Goal: Find specific page/section: Find specific page/section

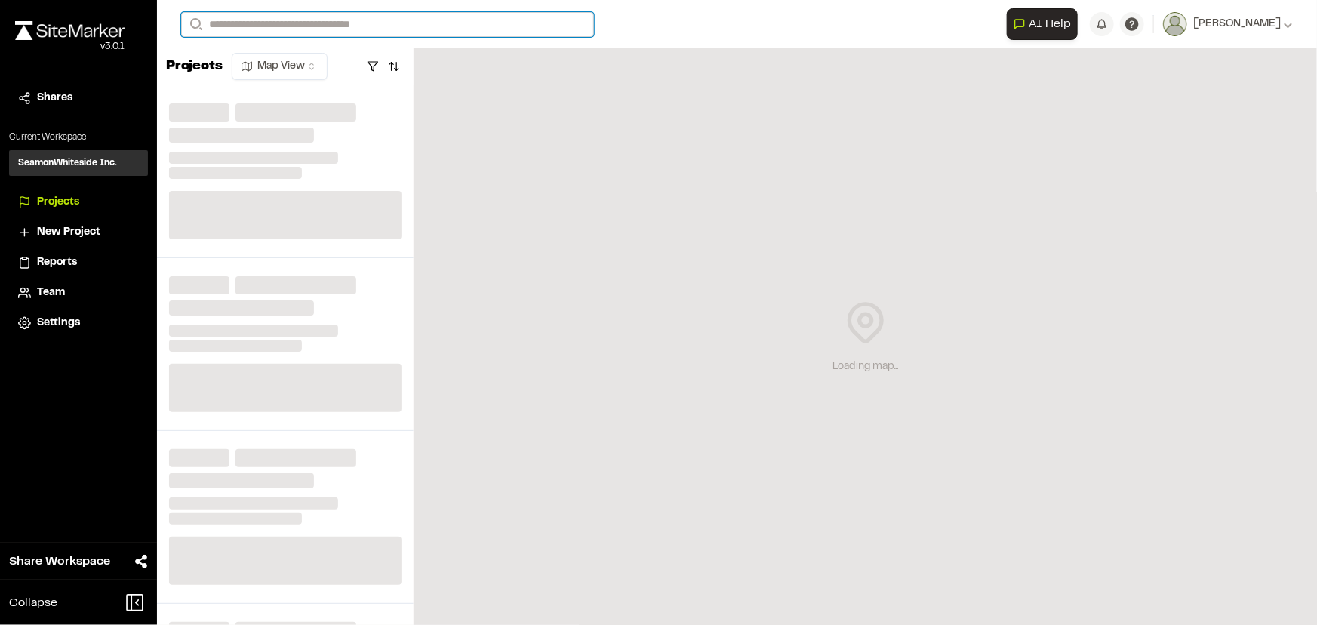
click at [393, 29] on input "Search" at bounding box center [387, 24] width 413 height 25
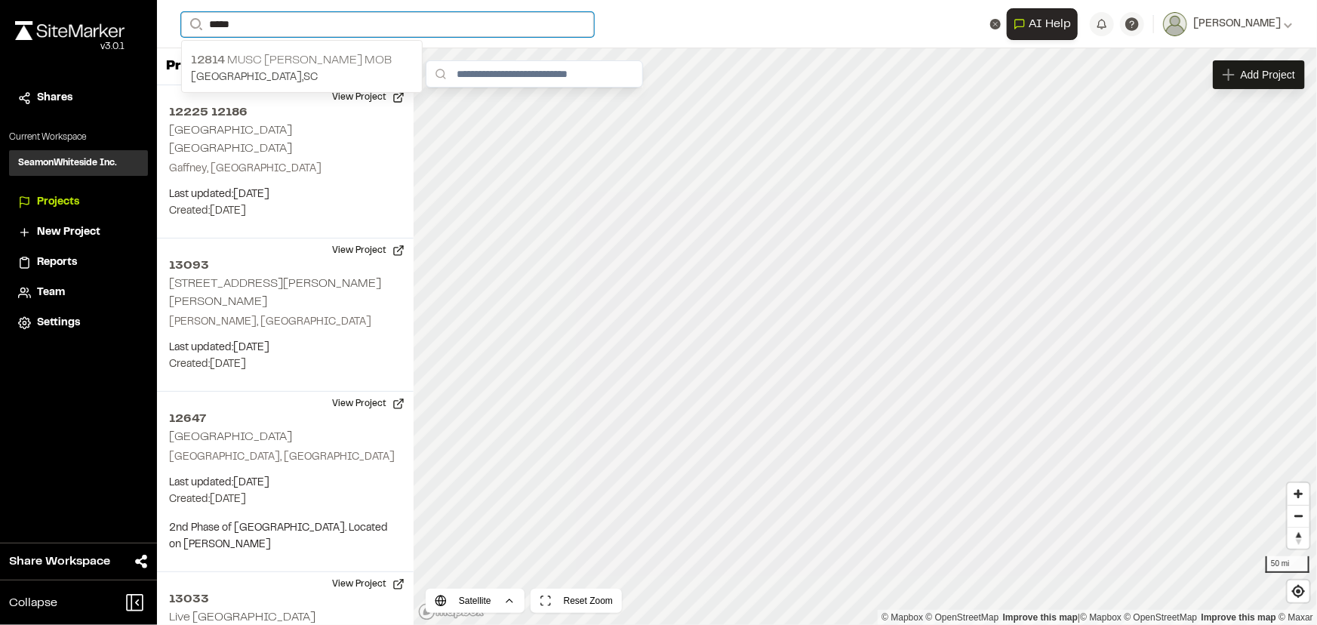
type input "*****"
click at [295, 58] on p "12814 MUSC [PERSON_NAME] MOB" at bounding box center [302, 60] width 222 height 18
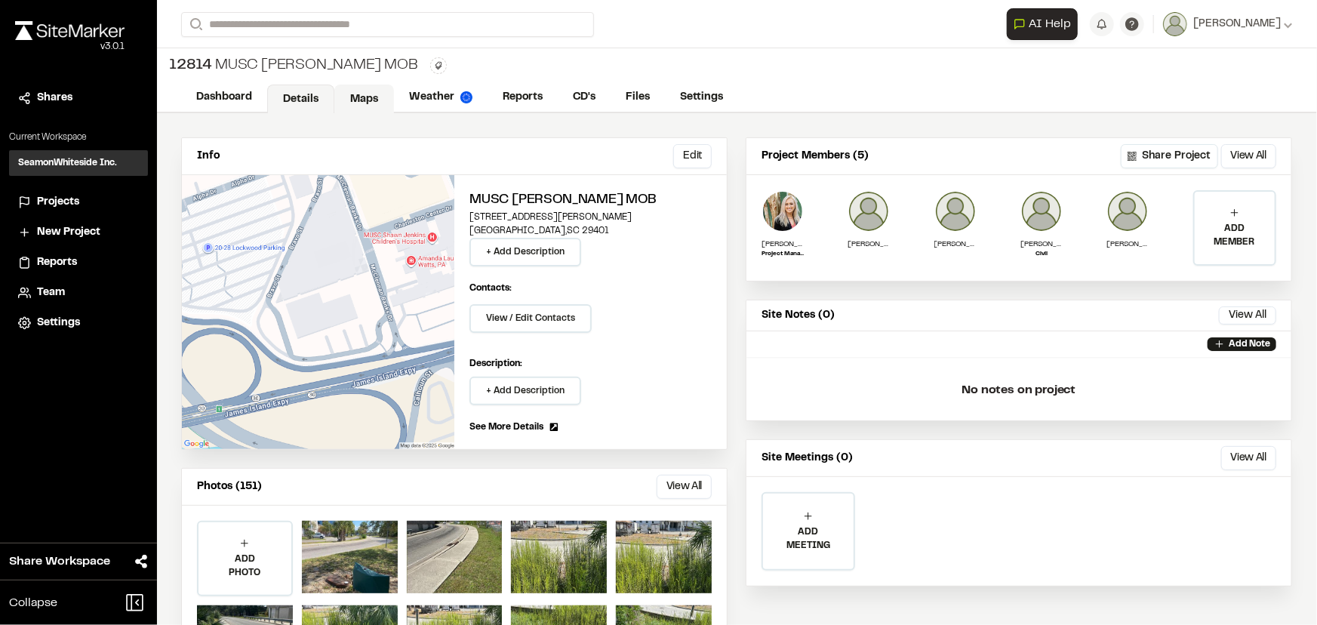
click at [365, 91] on link "Maps" at bounding box center [364, 99] width 60 height 29
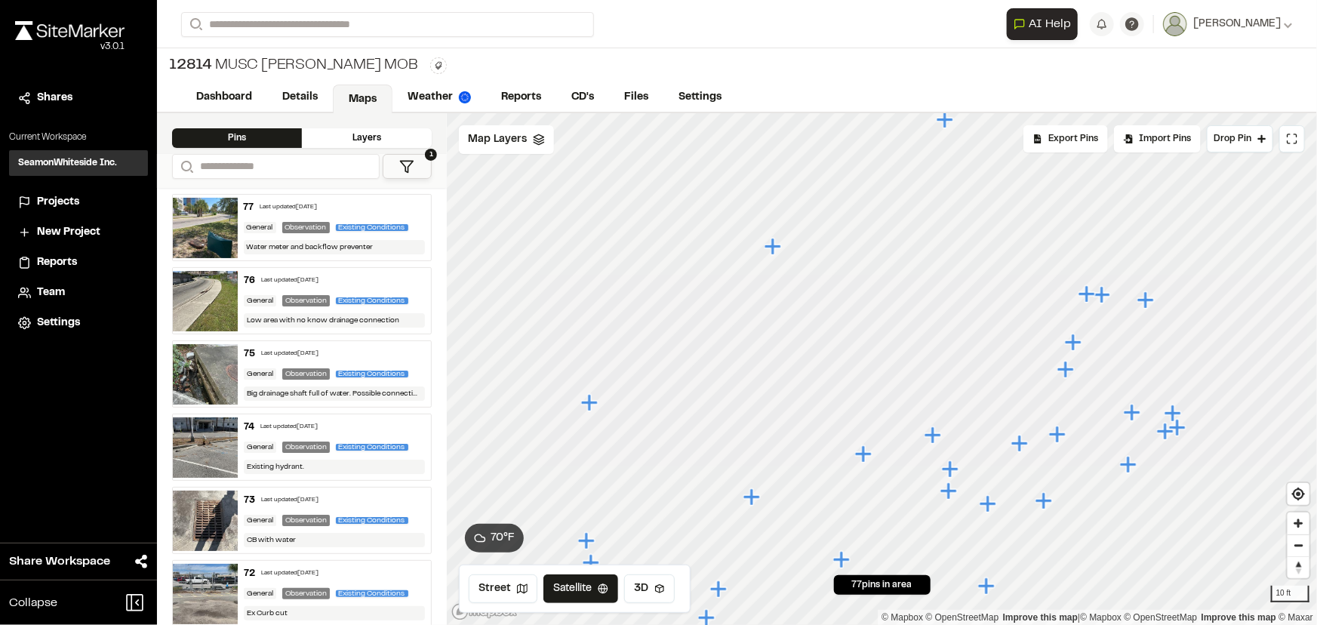
click at [935, 440] on icon "Map marker" at bounding box center [933, 435] width 17 height 17
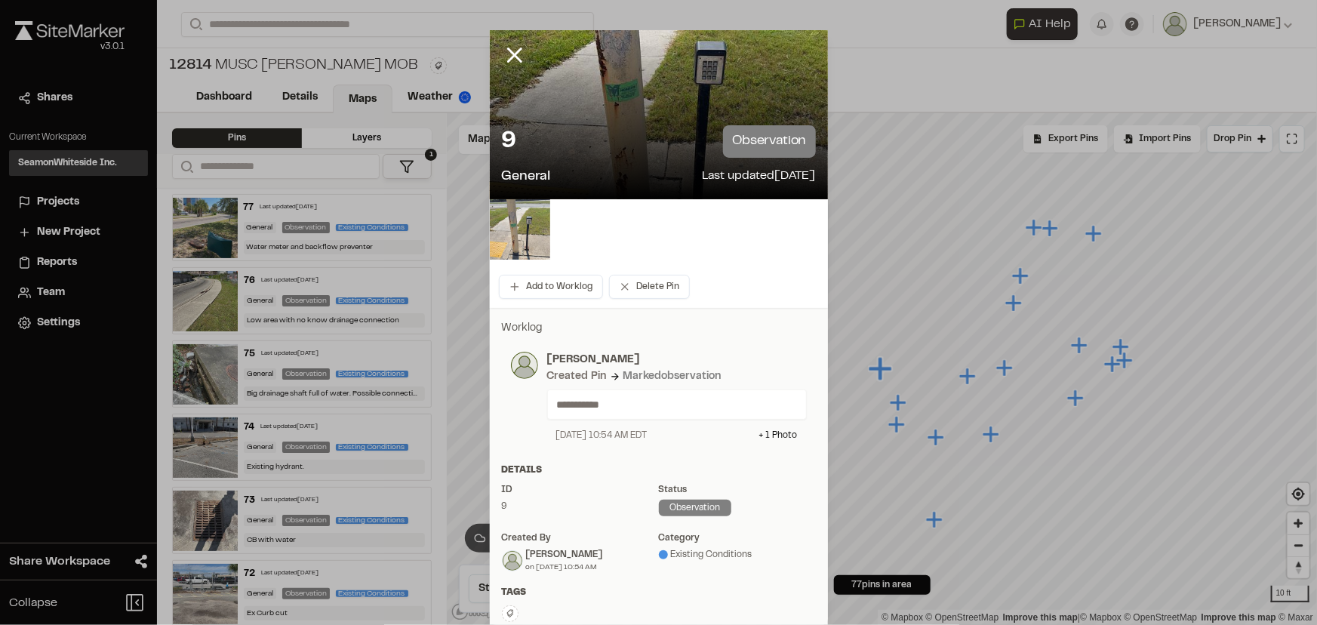
click at [515, 226] on img at bounding box center [520, 229] width 60 height 60
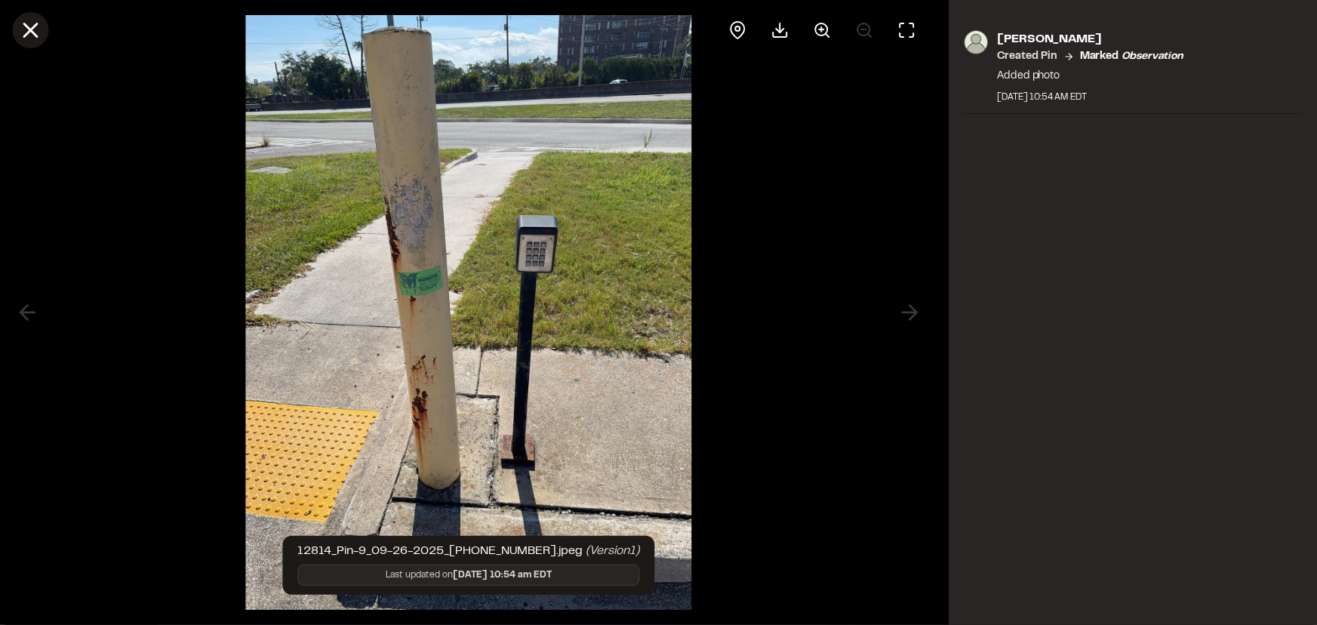
click at [18, 23] on icon at bounding box center [30, 30] width 26 height 26
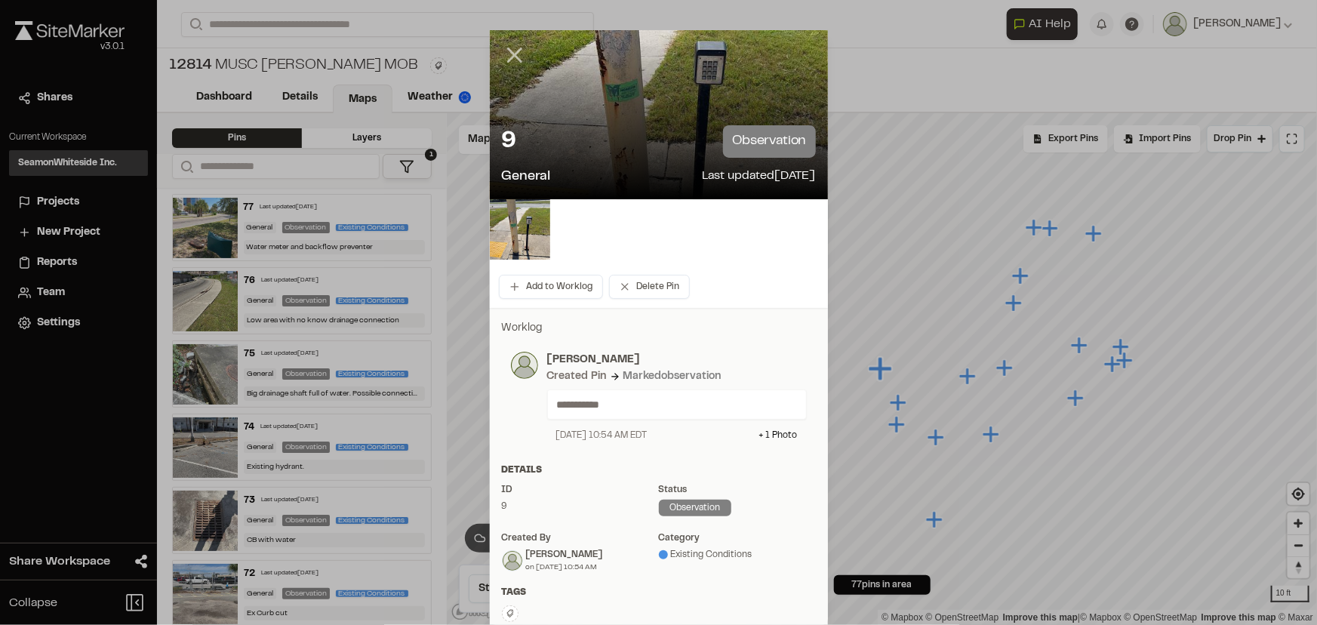
click at [509, 57] on icon at bounding box center [515, 55] width 26 height 26
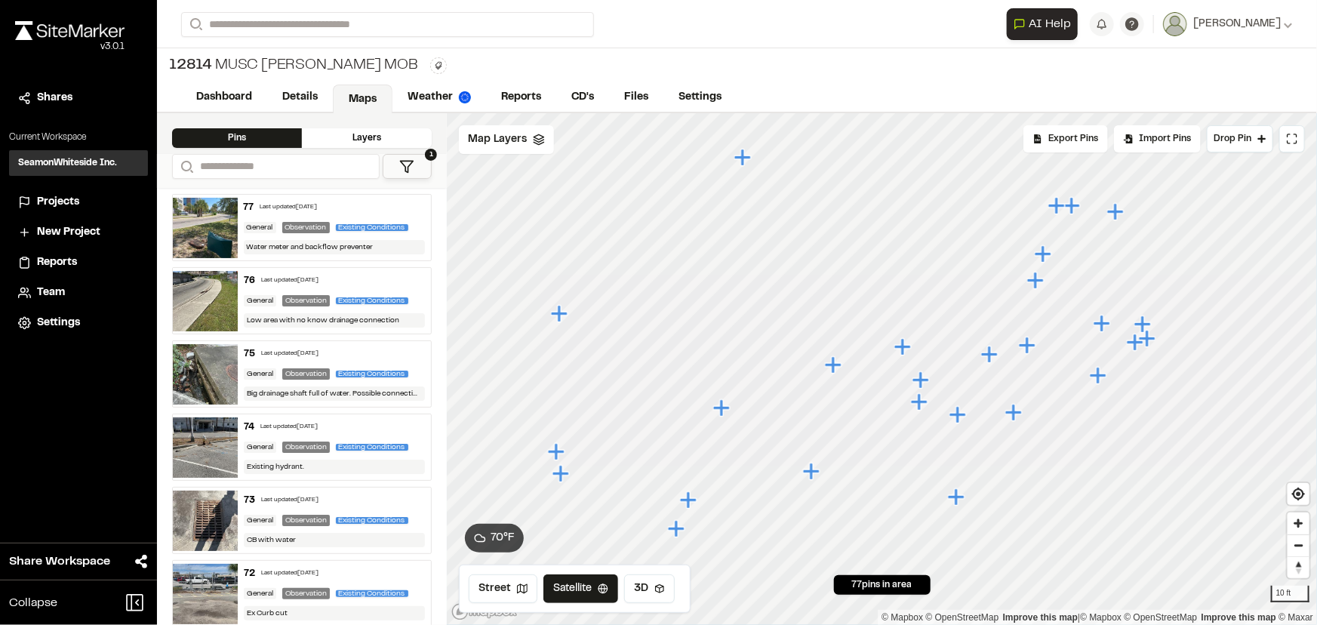
click at [830, 374] on icon "Map marker" at bounding box center [835, 366] width 20 height 20
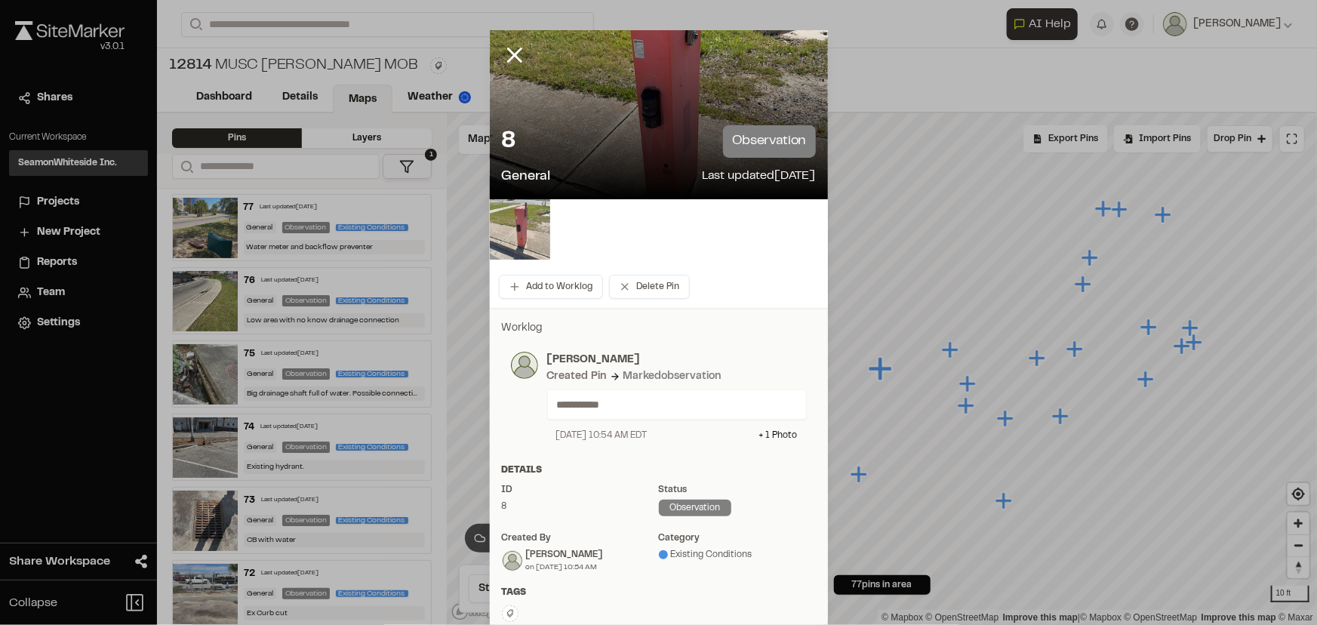
click at [518, 228] on img at bounding box center [520, 229] width 60 height 60
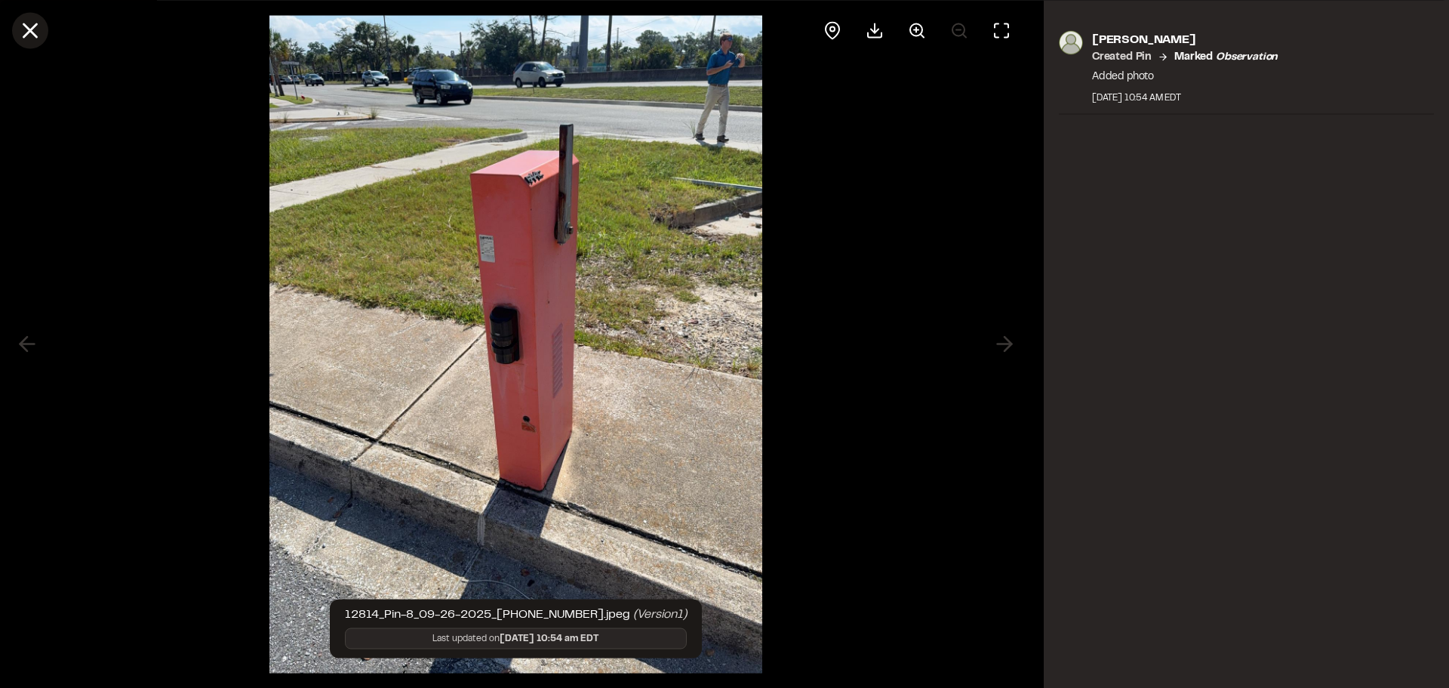
click at [46, 32] on div at bounding box center [516, 30] width 1032 height 60
click at [42, 31] on icon at bounding box center [30, 30] width 26 height 26
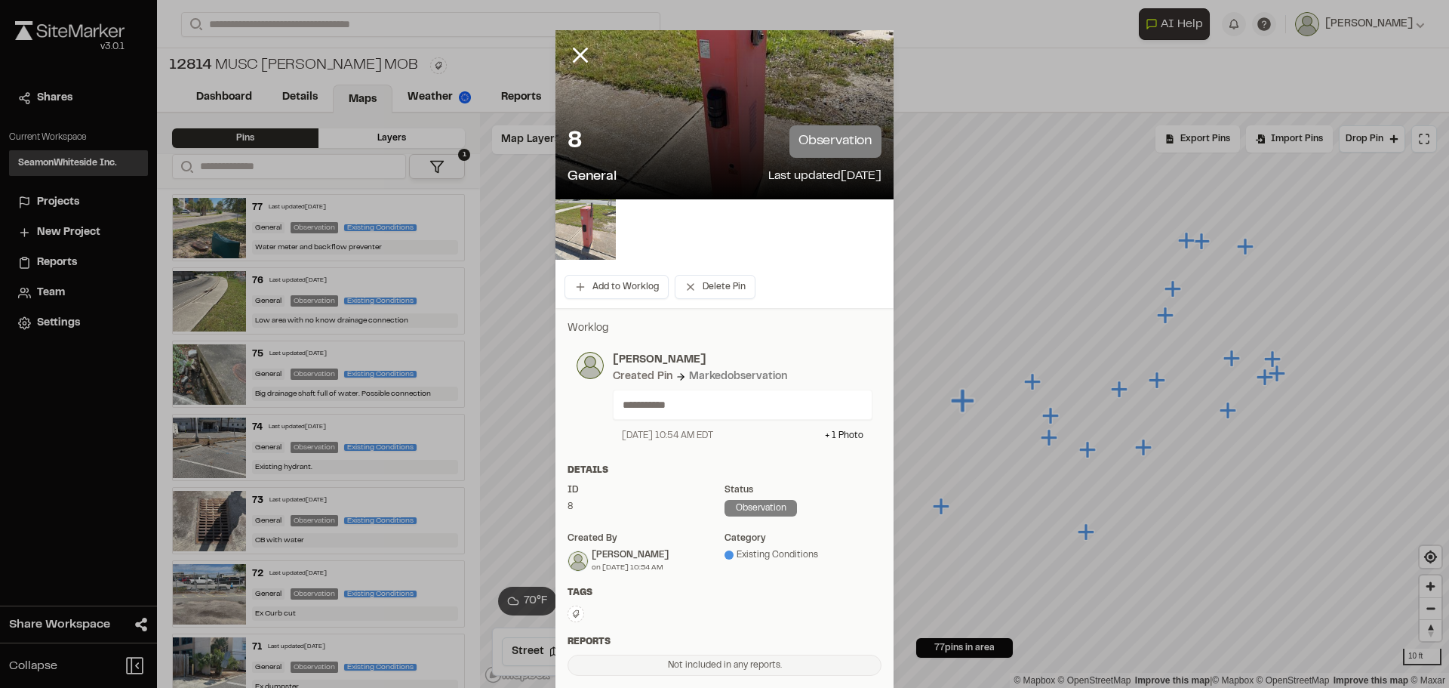
click at [580, 218] on img at bounding box center [586, 229] width 60 height 60
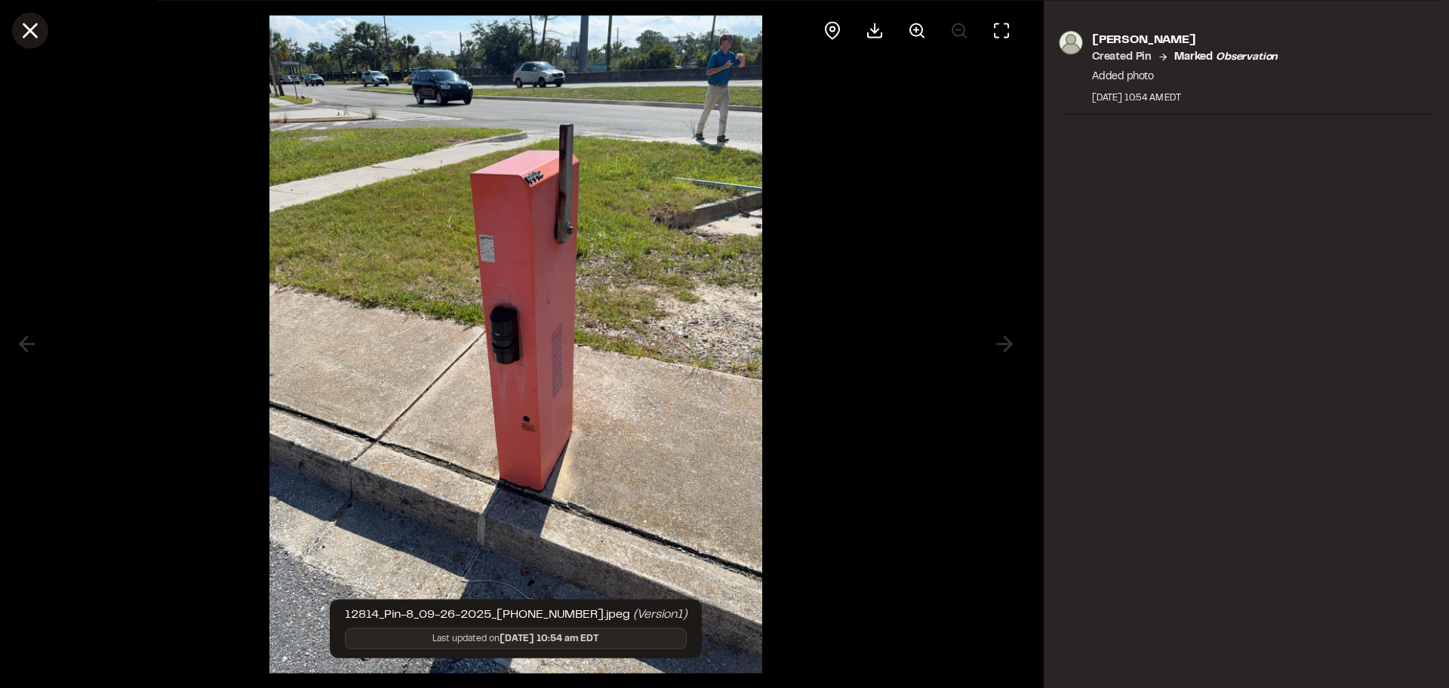
click at [30, 27] on icon at bounding box center [30, 30] width 26 height 26
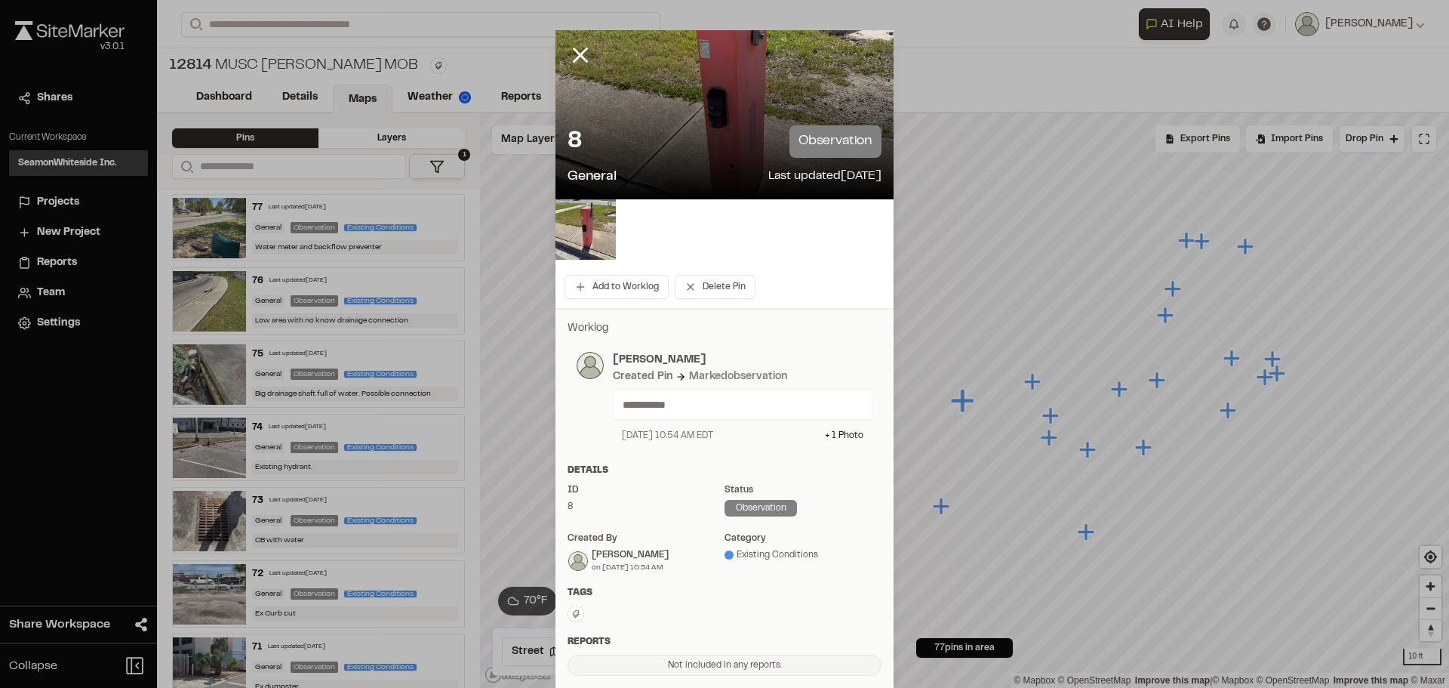
click at [574, 60] on icon at bounding box center [581, 55] width 26 height 26
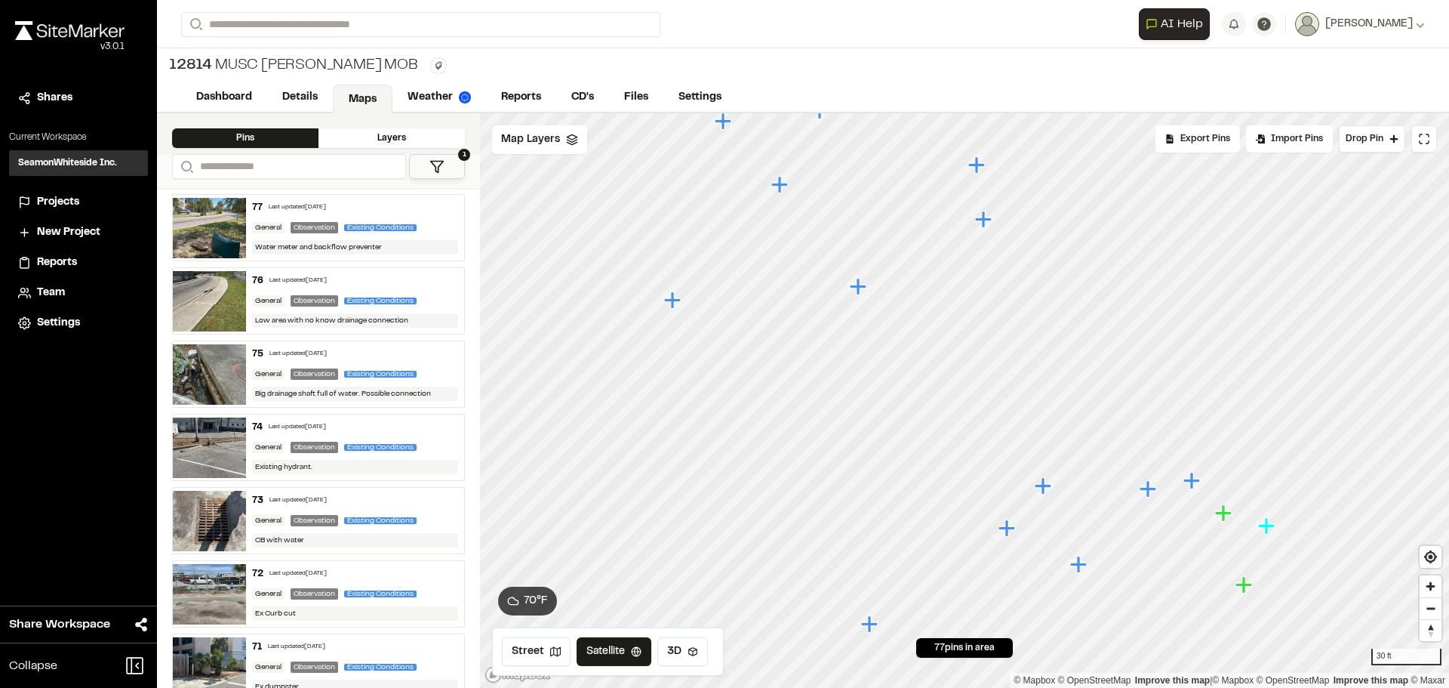
click at [1082, 569] on icon "Map marker" at bounding box center [1080, 565] width 20 height 20
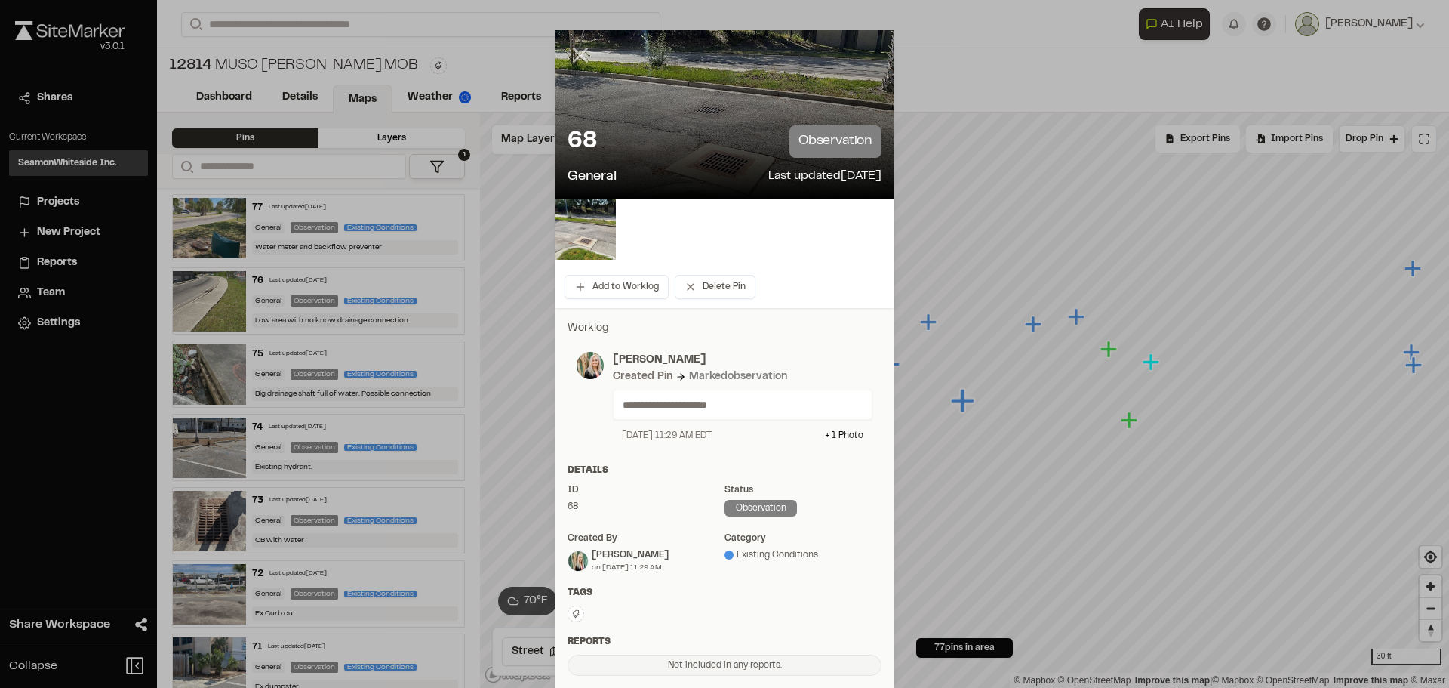
click at [577, 60] on icon at bounding box center [581, 55] width 26 height 26
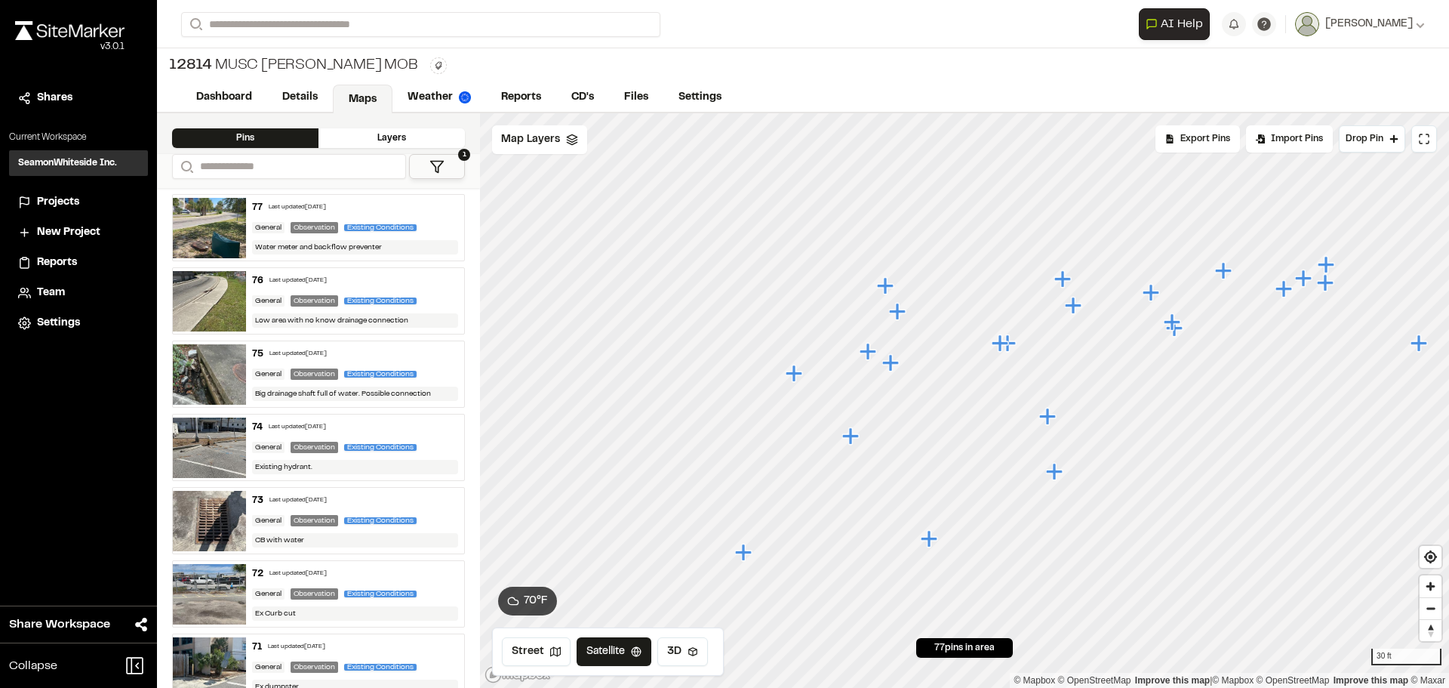
click at [867, 351] on icon "Map marker" at bounding box center [868, 351] width 17 height 17
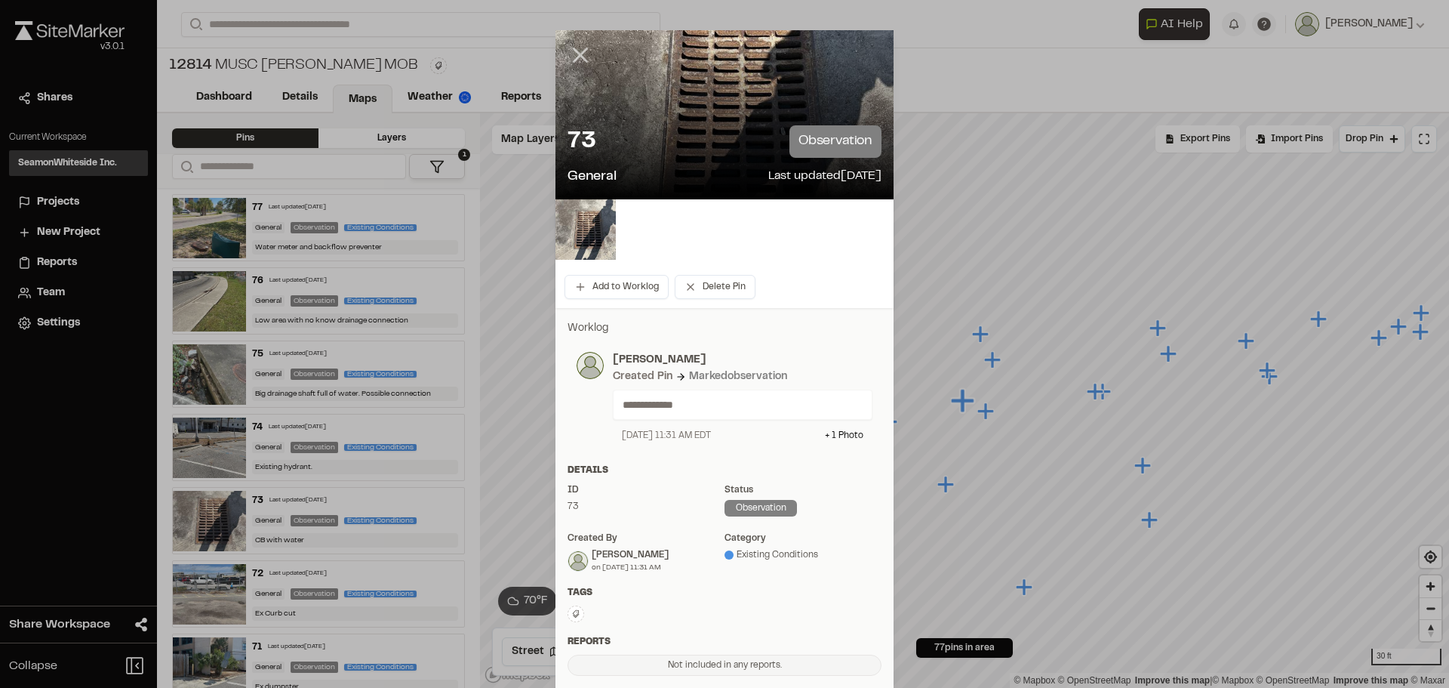
click at [574, 56] on line at bounding box center [580, 55] width 13 height 13
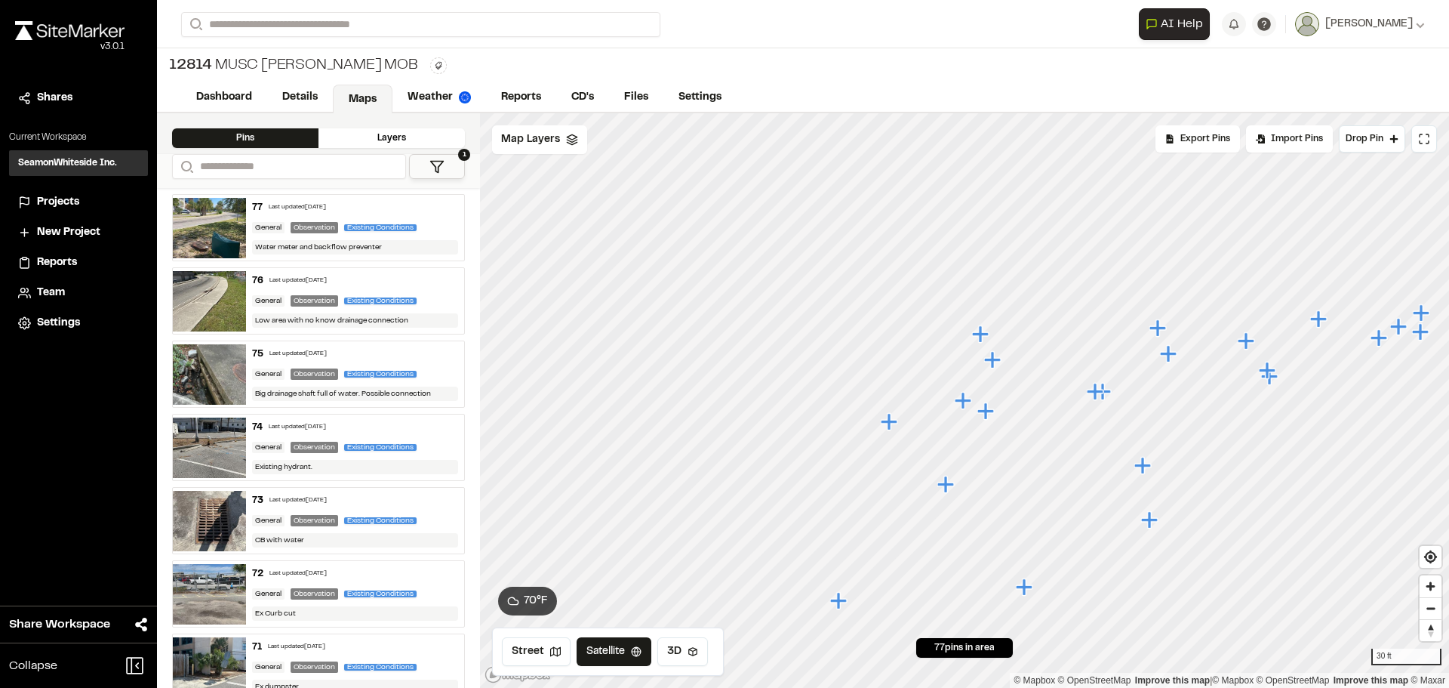
click at [901, 424] on icon "Map marker" at bounding box center [891, 422] width 20 height 20
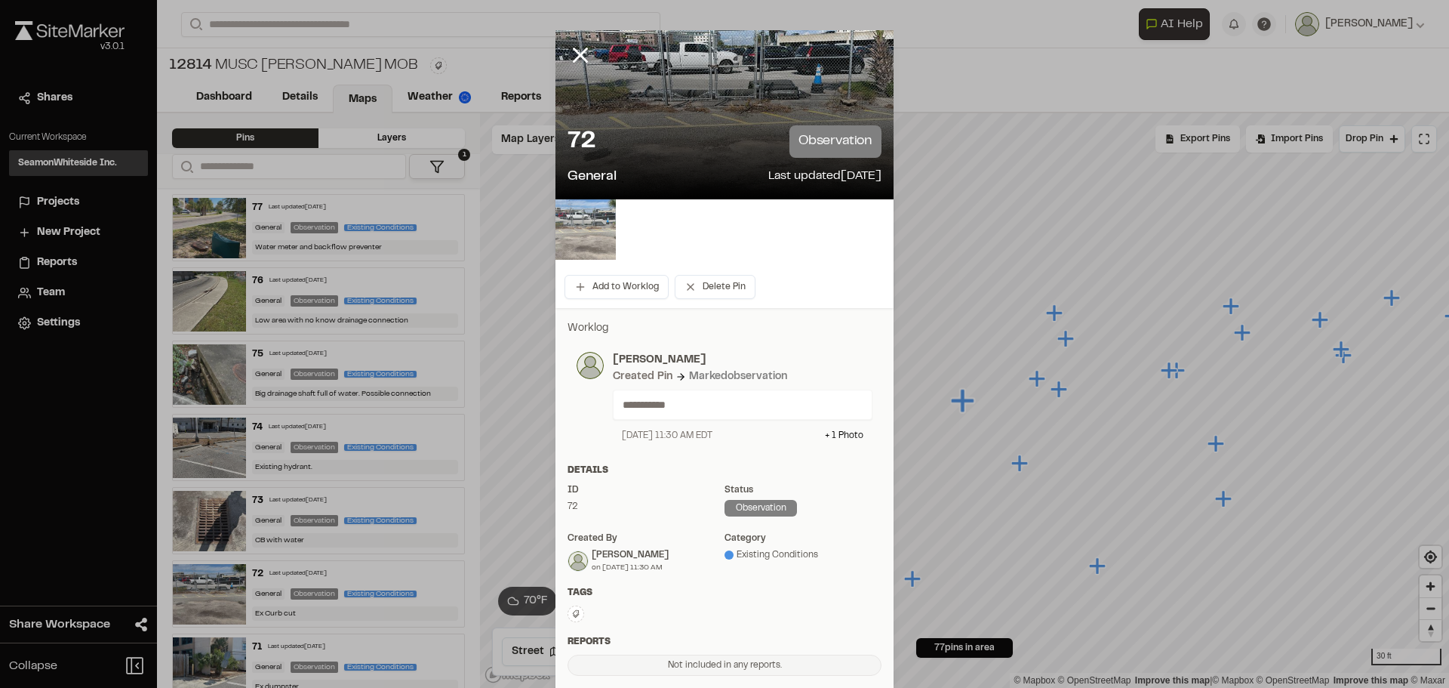
click at [600, 214] on img at bounding box center [586, 229] width 60 height 60
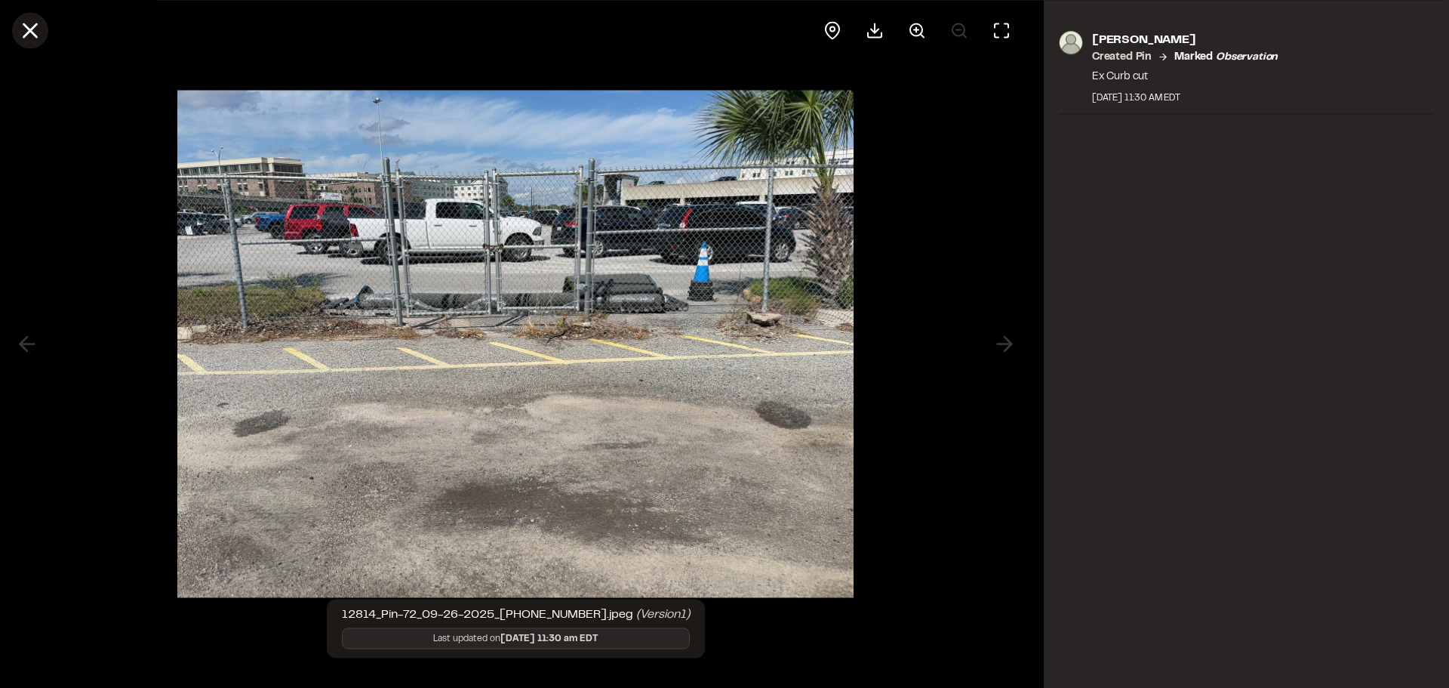
click at [20, 28] on icon at bounding box center [30, 30] width 26 height 26
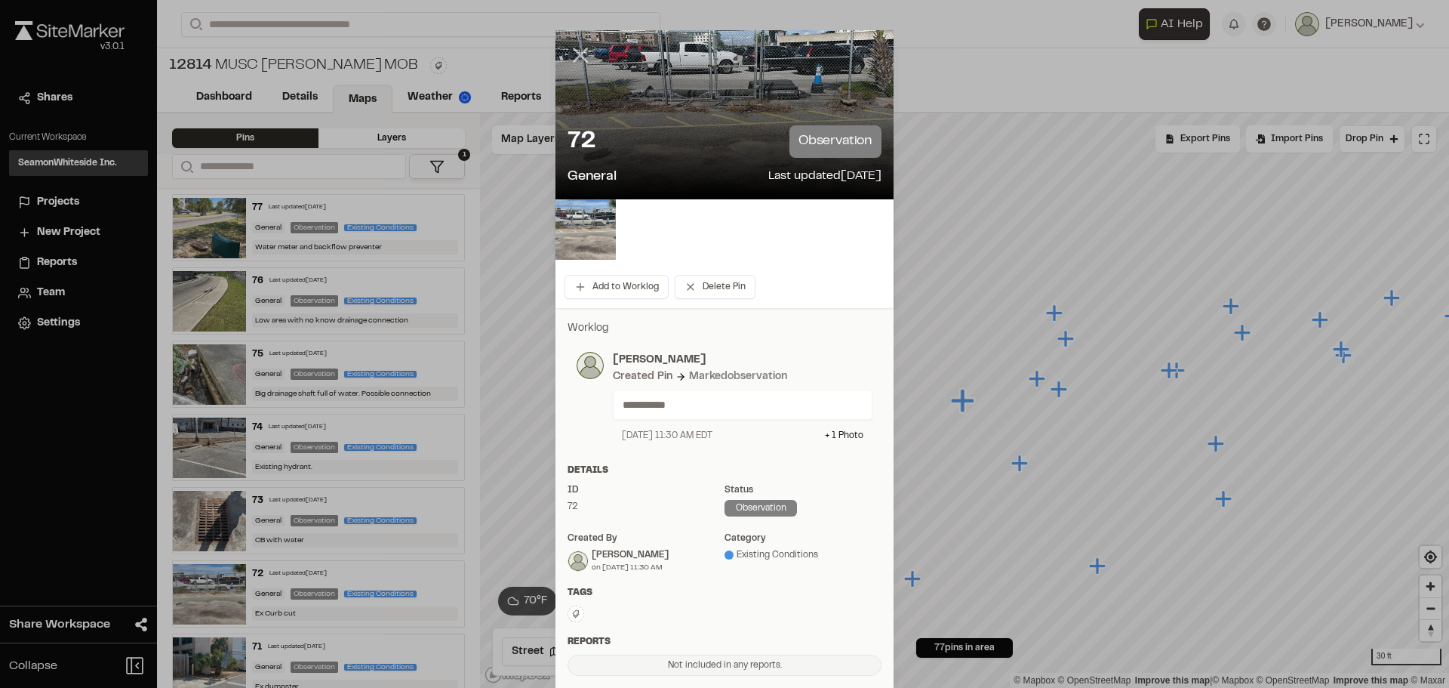
click at [583, 51] on icon at bounding box center [581, 55] width 26 height 26
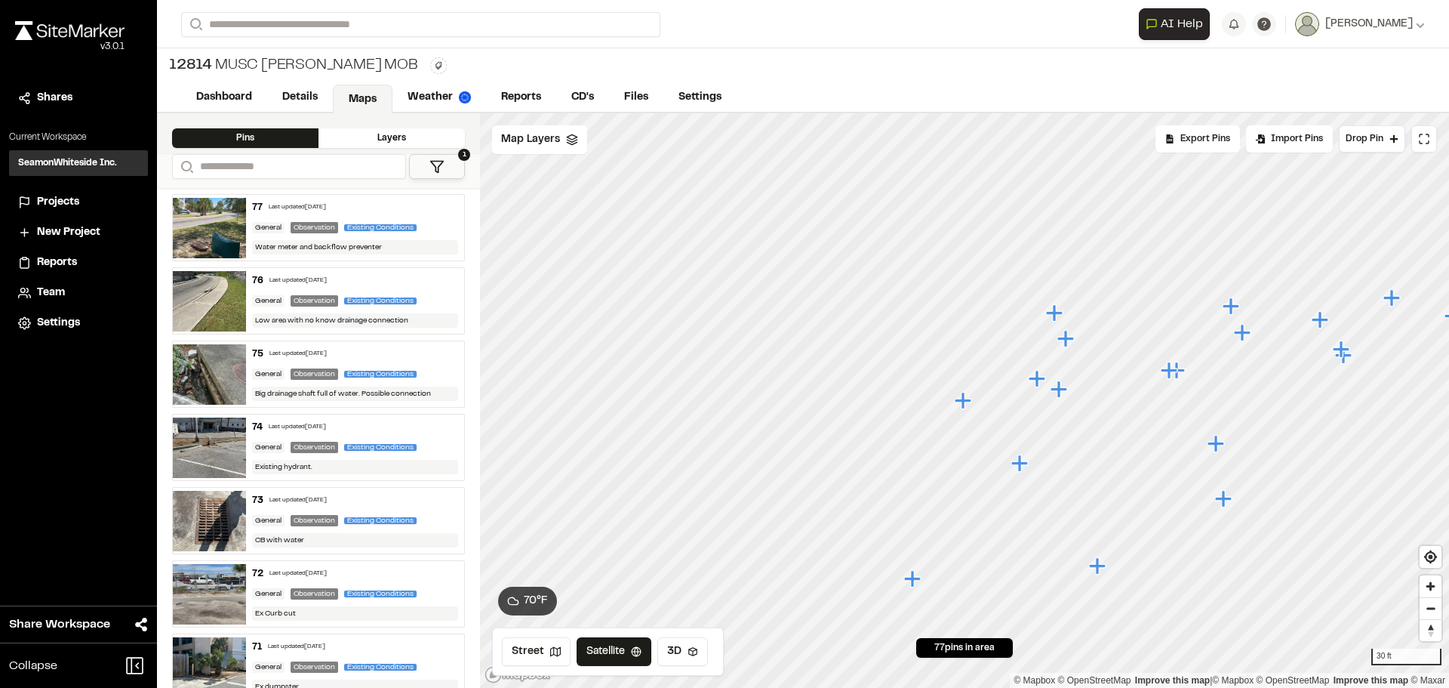
click at [1060, 315] on icon "Map marker" at bounding box center [1054, 312] width 17 height 17
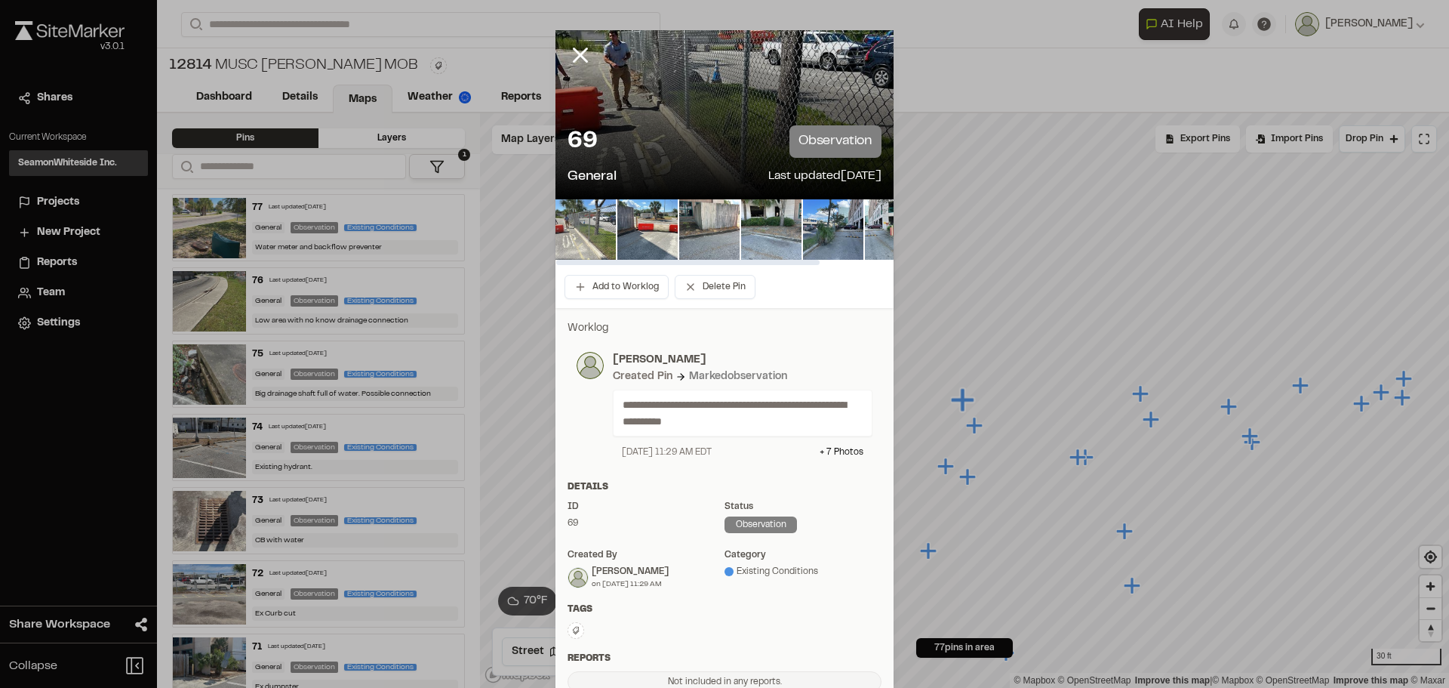
click at [578, 234] on img at bounding box center [586, 229] width 60 height 60
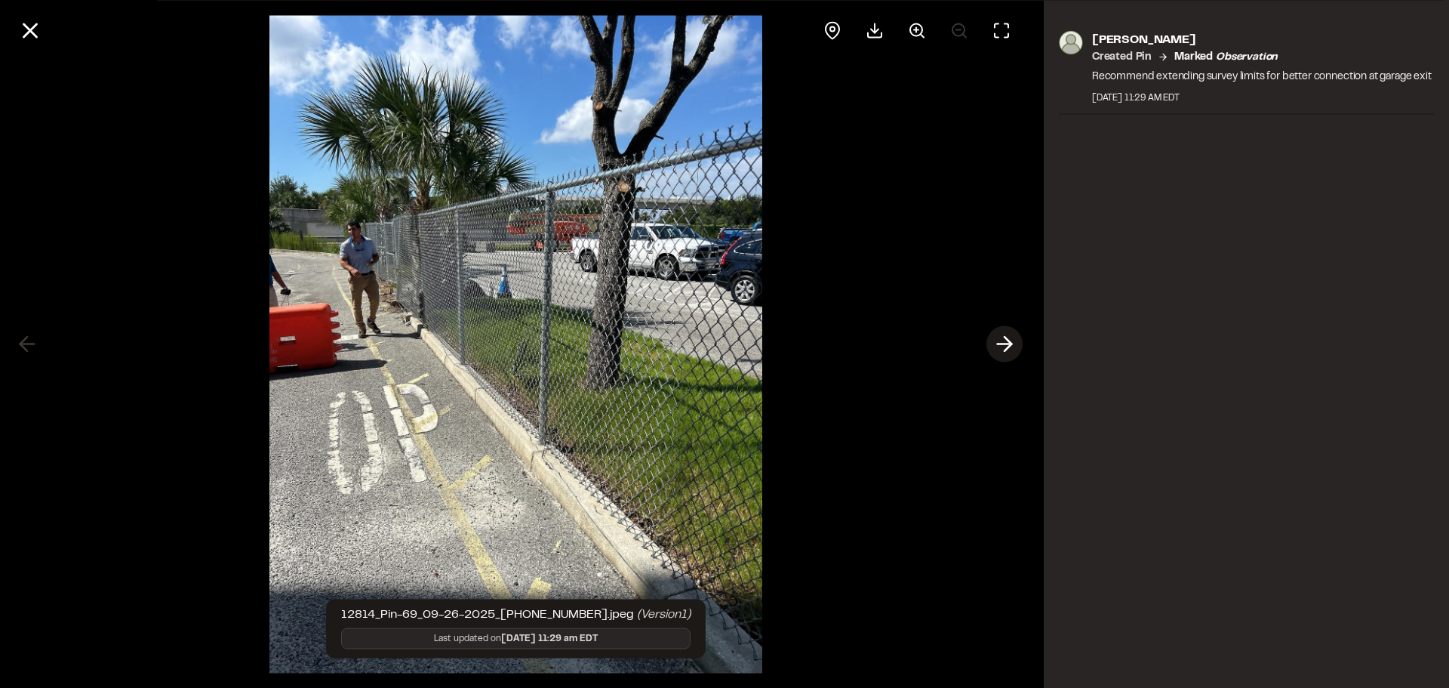
click at [995, 332] on icon at bounding box center [1005, 344] width 24 height 26
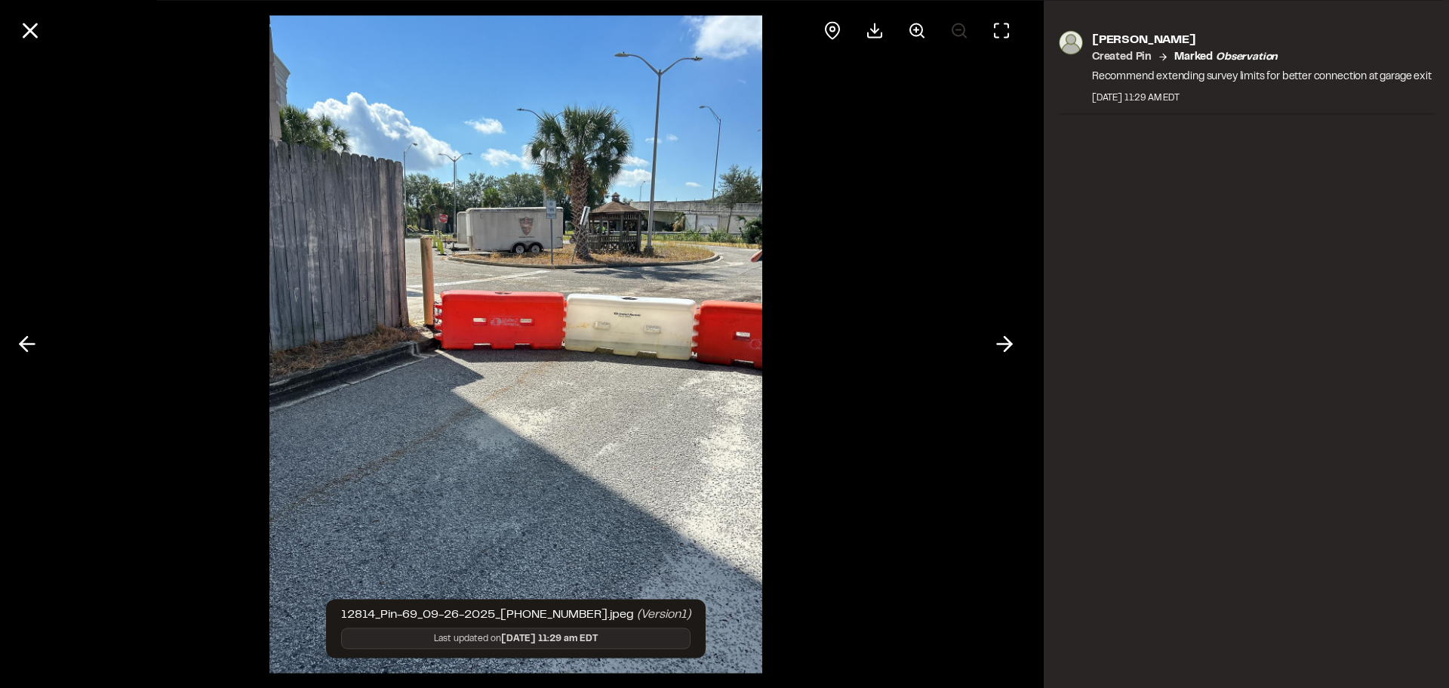
click at [977, 346] on div at bounding box center [516, 344] width 1032 height 688
click at [993, 337] on icon at bounding box center [1005, 344] width 24 height 26
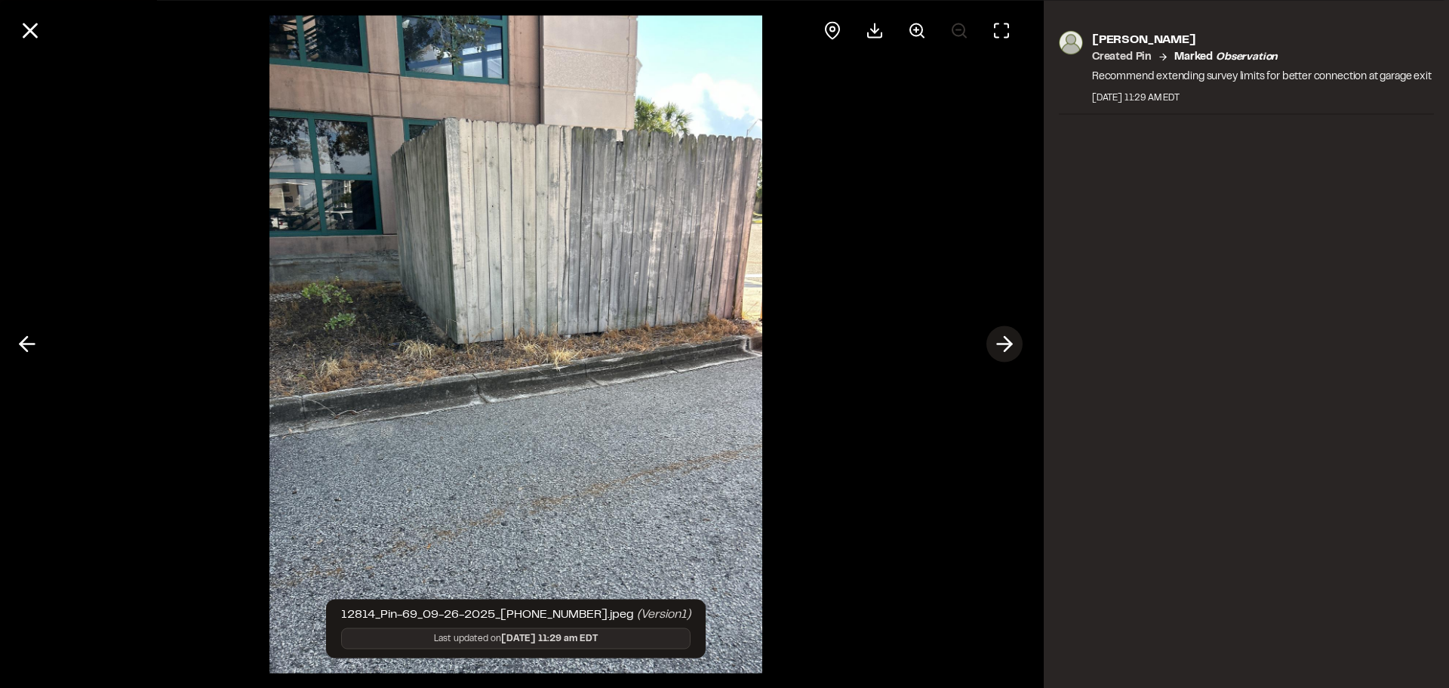
click at [1000, 340] on icon at bounding box center [1005, 344] width 24 height 26
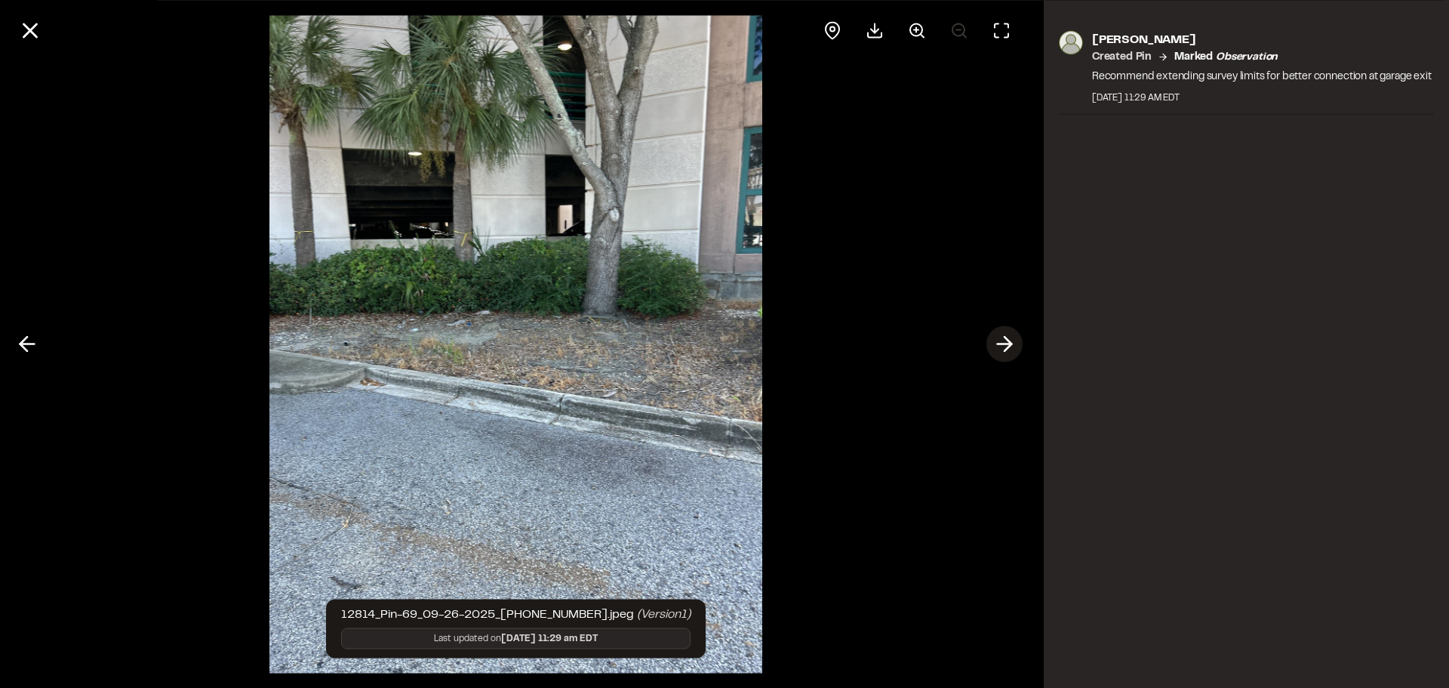
click at [1000, 340] on icon at bounding box center [1005, 344] width 24 height 26
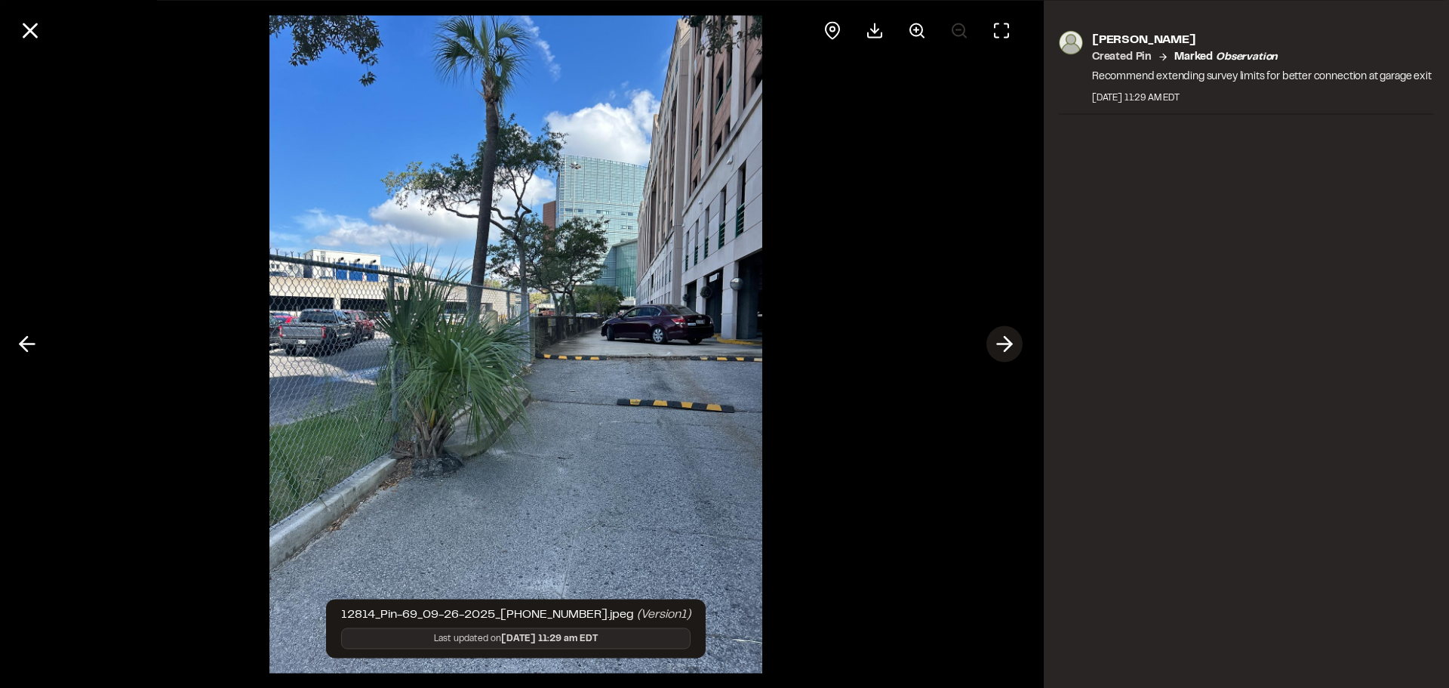
click at [991, 332] on button at bounding box center [1005, 344] width 36 height 36
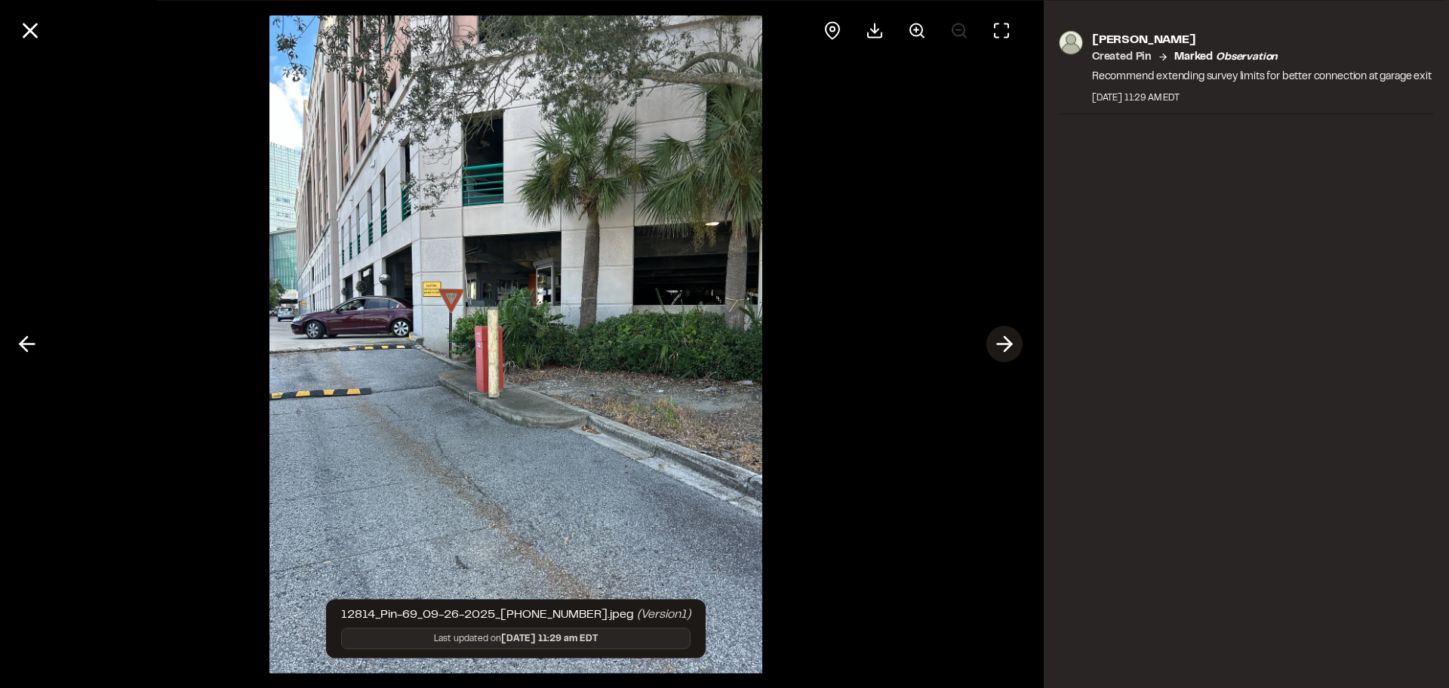
click at [1003, 353] on icon at bounding box center [1005, 344] width 24 height 26
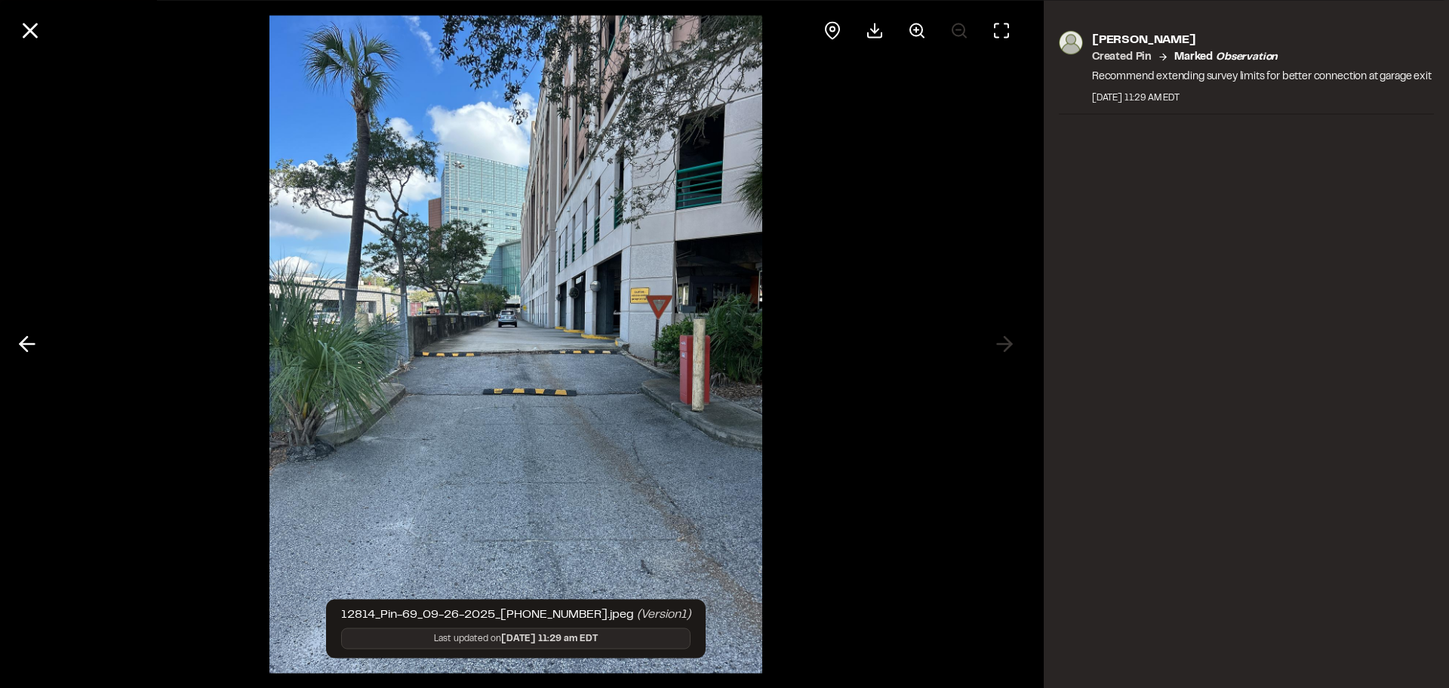
click at [1012, 350] on div at bounding box center [516, 344] width 1032 height 688
click at [17, 337] on icon at bounding box center [27, 344] width 24 height 26
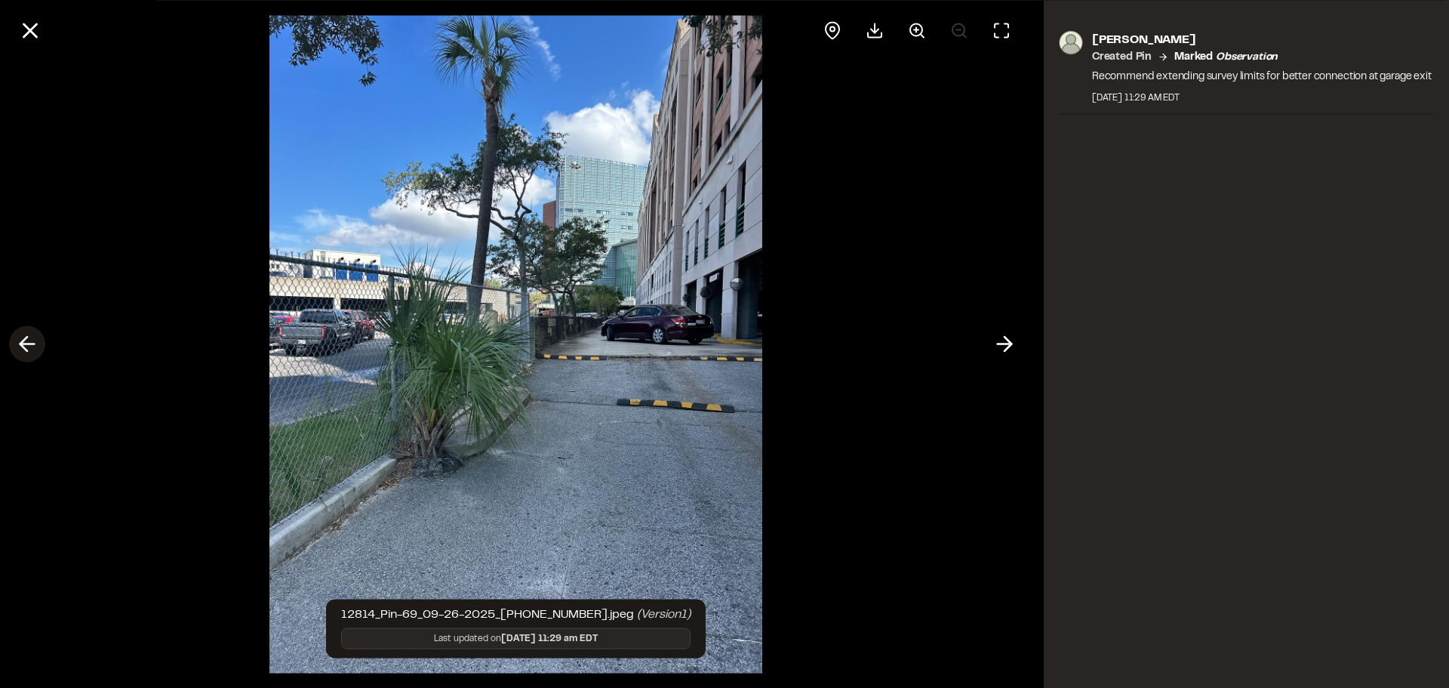
click at [17, 337] on icon at bounding box center [27, 344] width 24 height 26
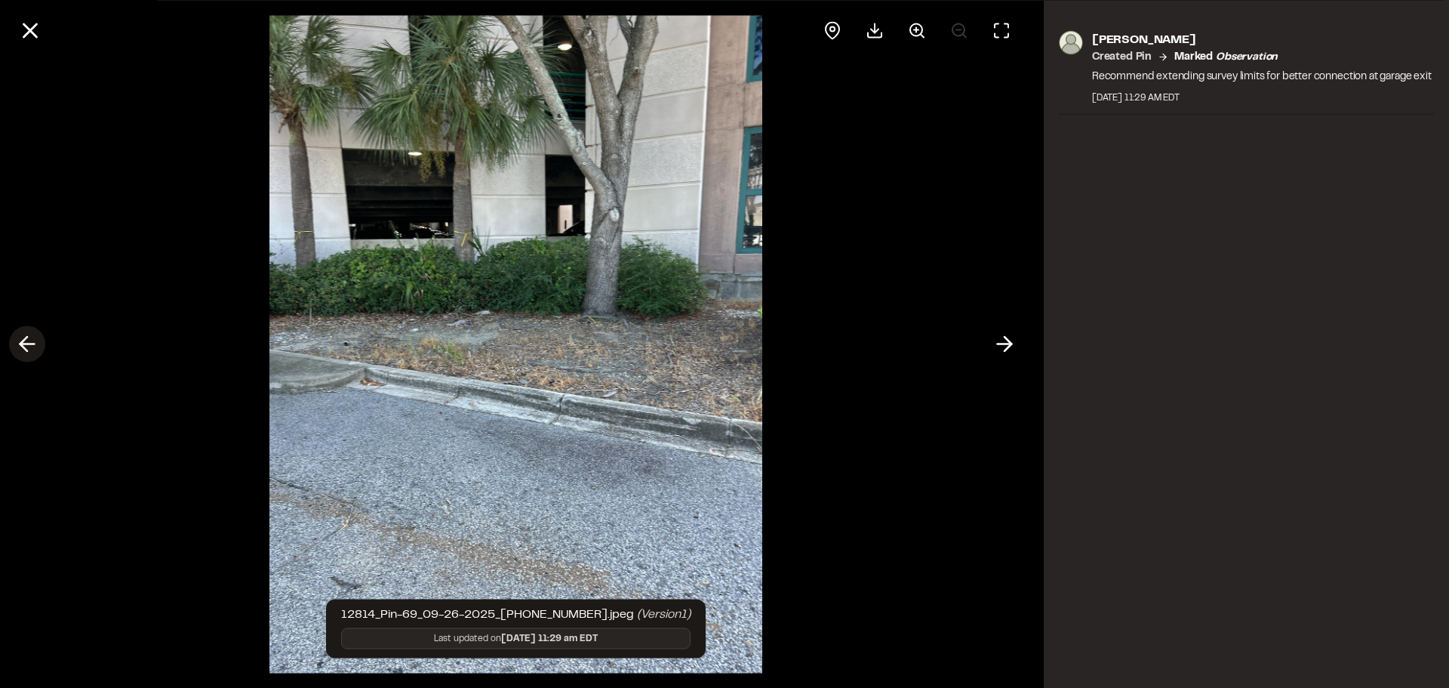
click at [17, 337] on icon at bounding box center [27, 344] width 24 height 26
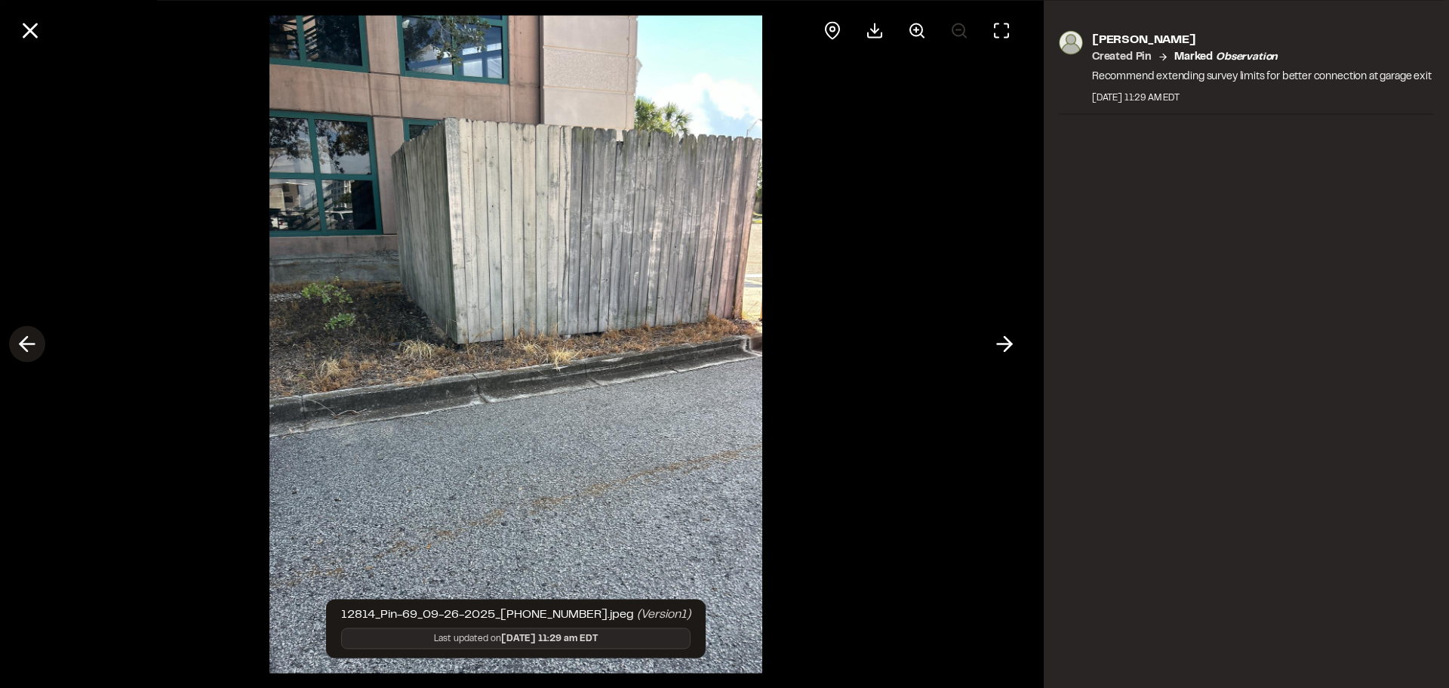
click at [17, 337] on icon at bounding box center [27, 344] width 24 height 26
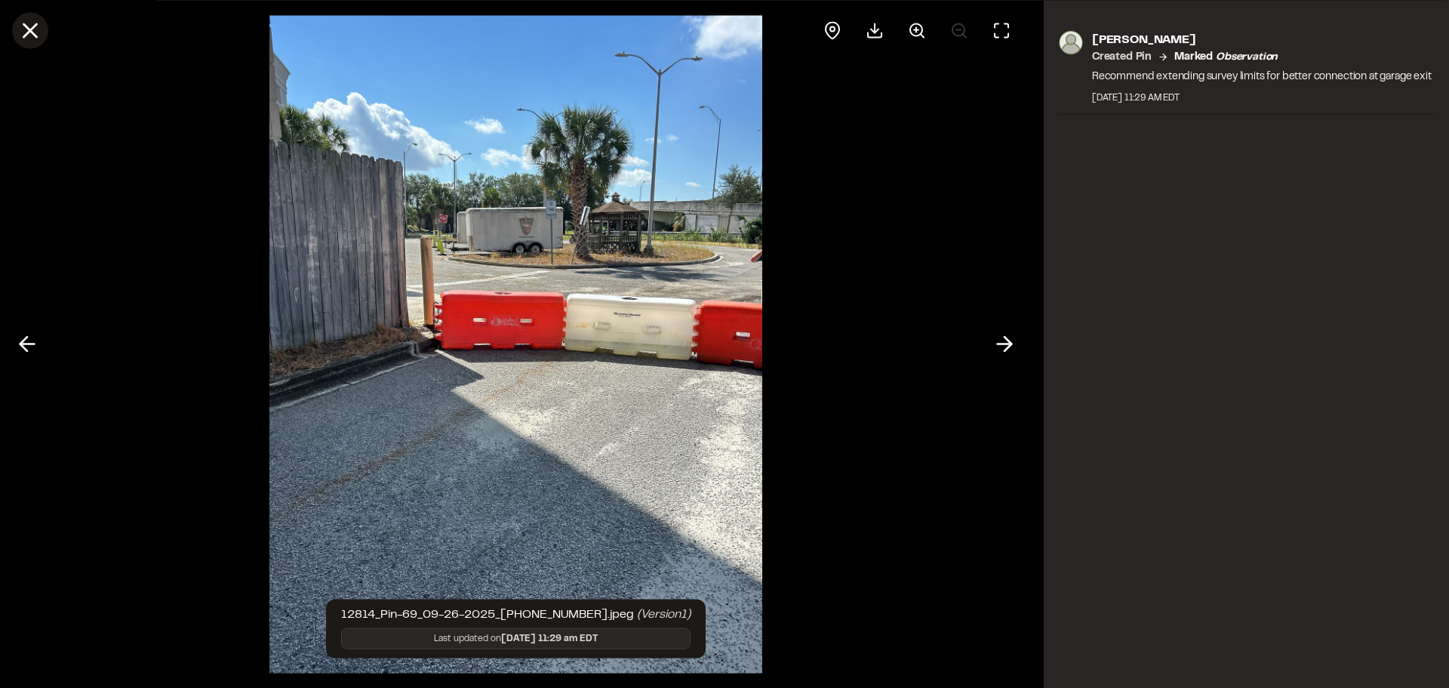
click at [22, 30] on icon at bounding box center [30, 30] width 26 height 26
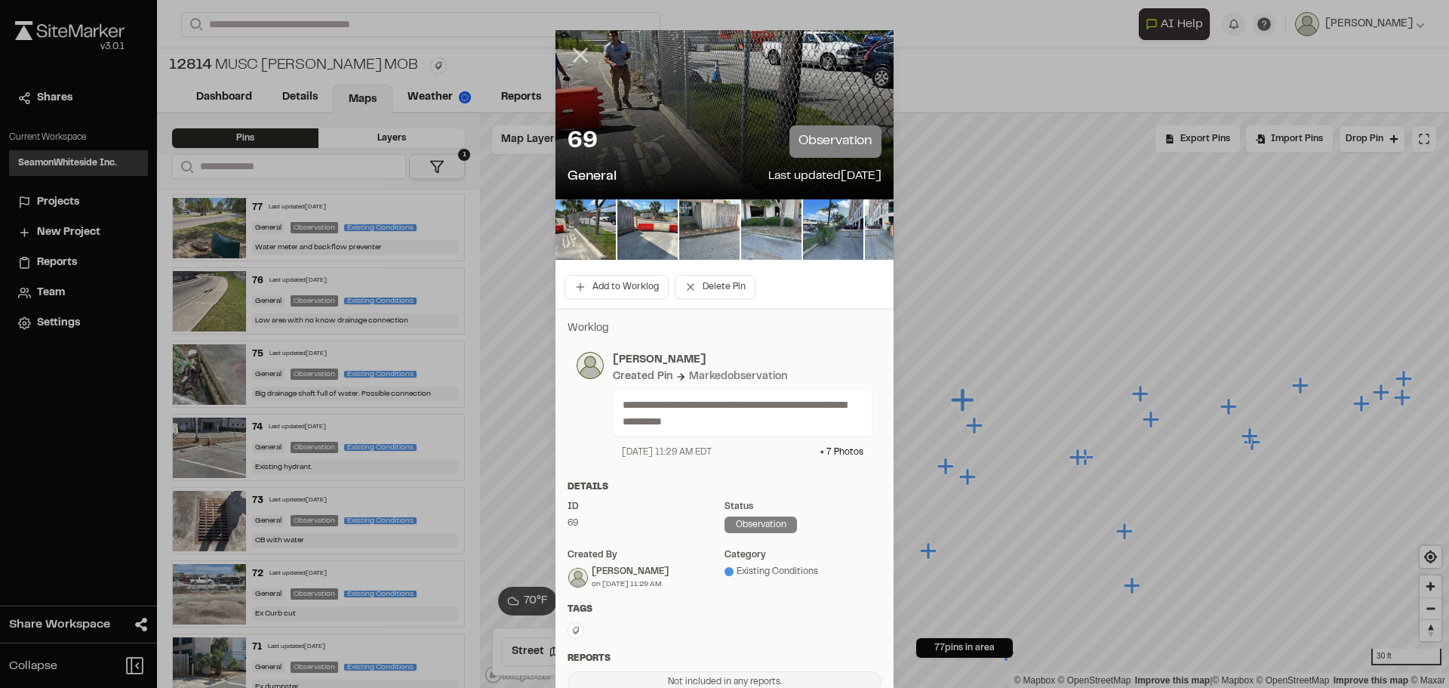
click at [576, 53] on line at bounding box center [580, 55] width 13 height 13
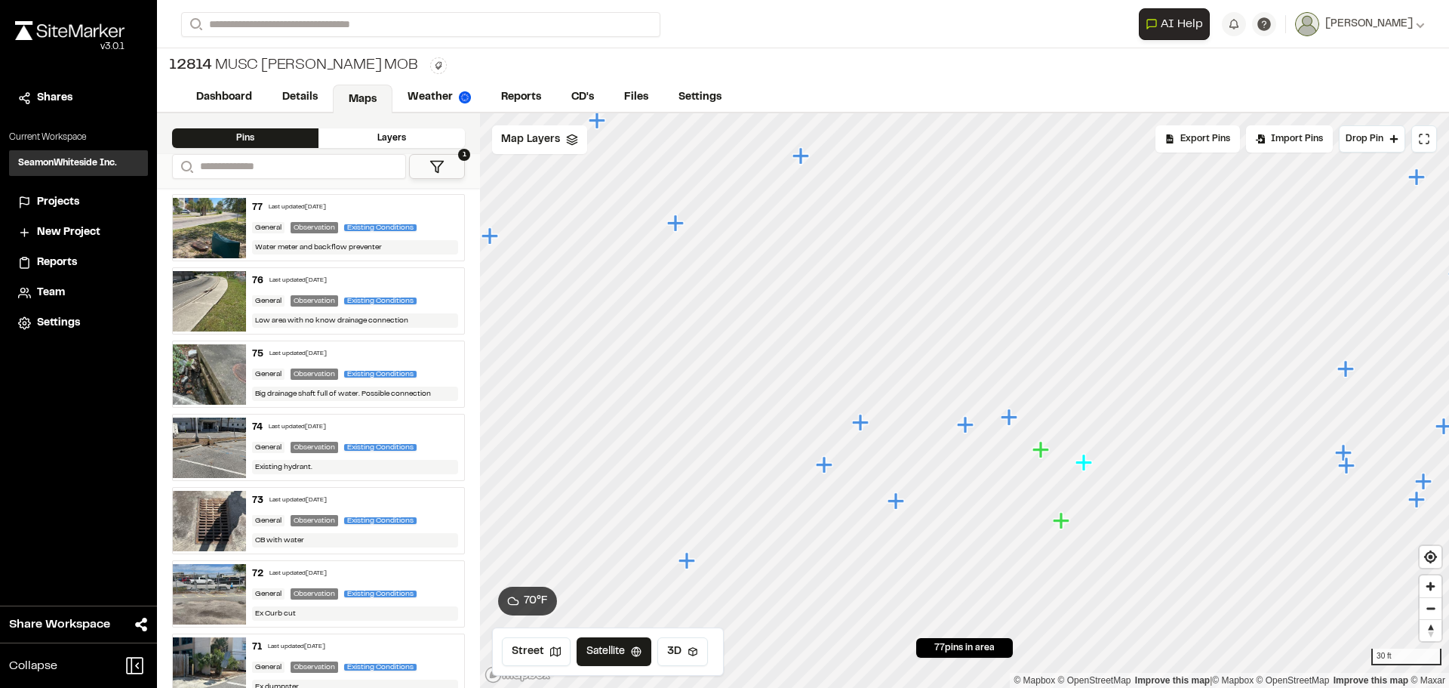
click at [1083, 464] on icon "Map marker" at bounding box center [1084, 462] width 17 height 17
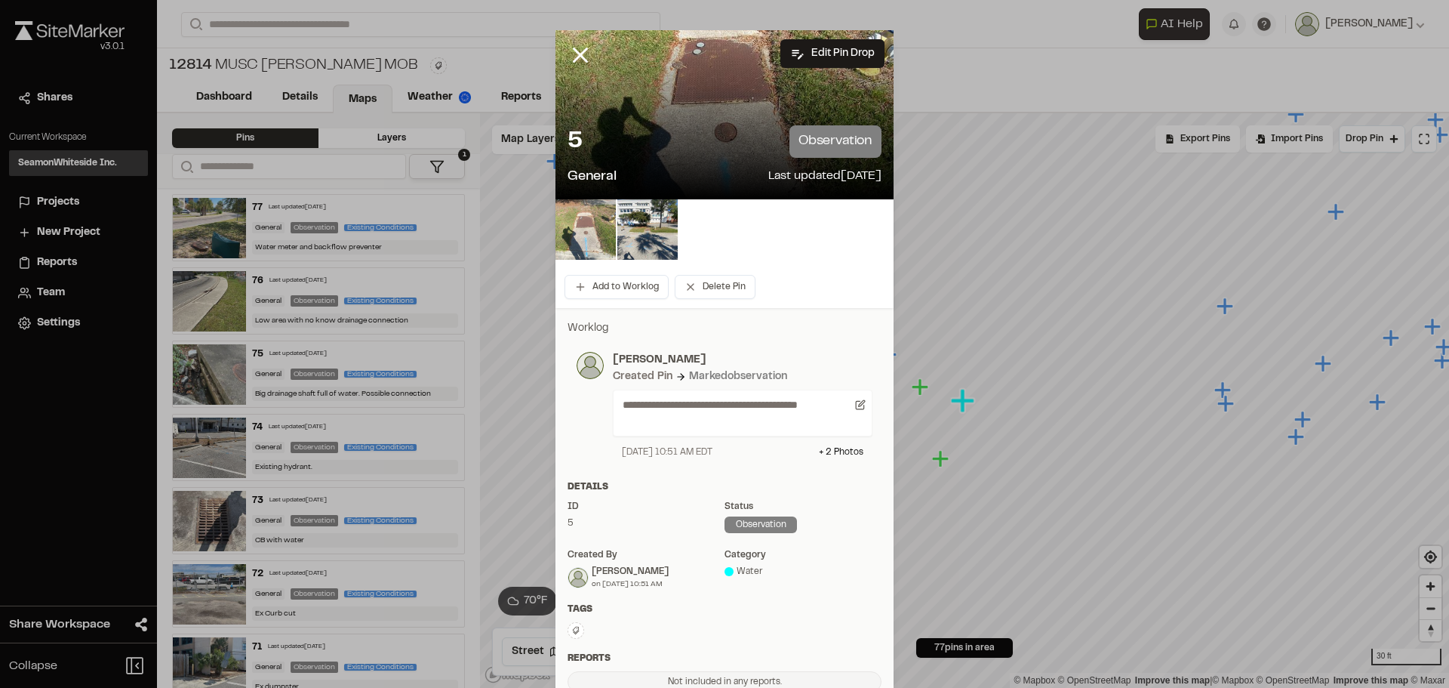
click at [584, 228] on img at bounding box center [586, 229] width 60 height 60
